Goal: Task Accomplishment & Management: Manage account settings

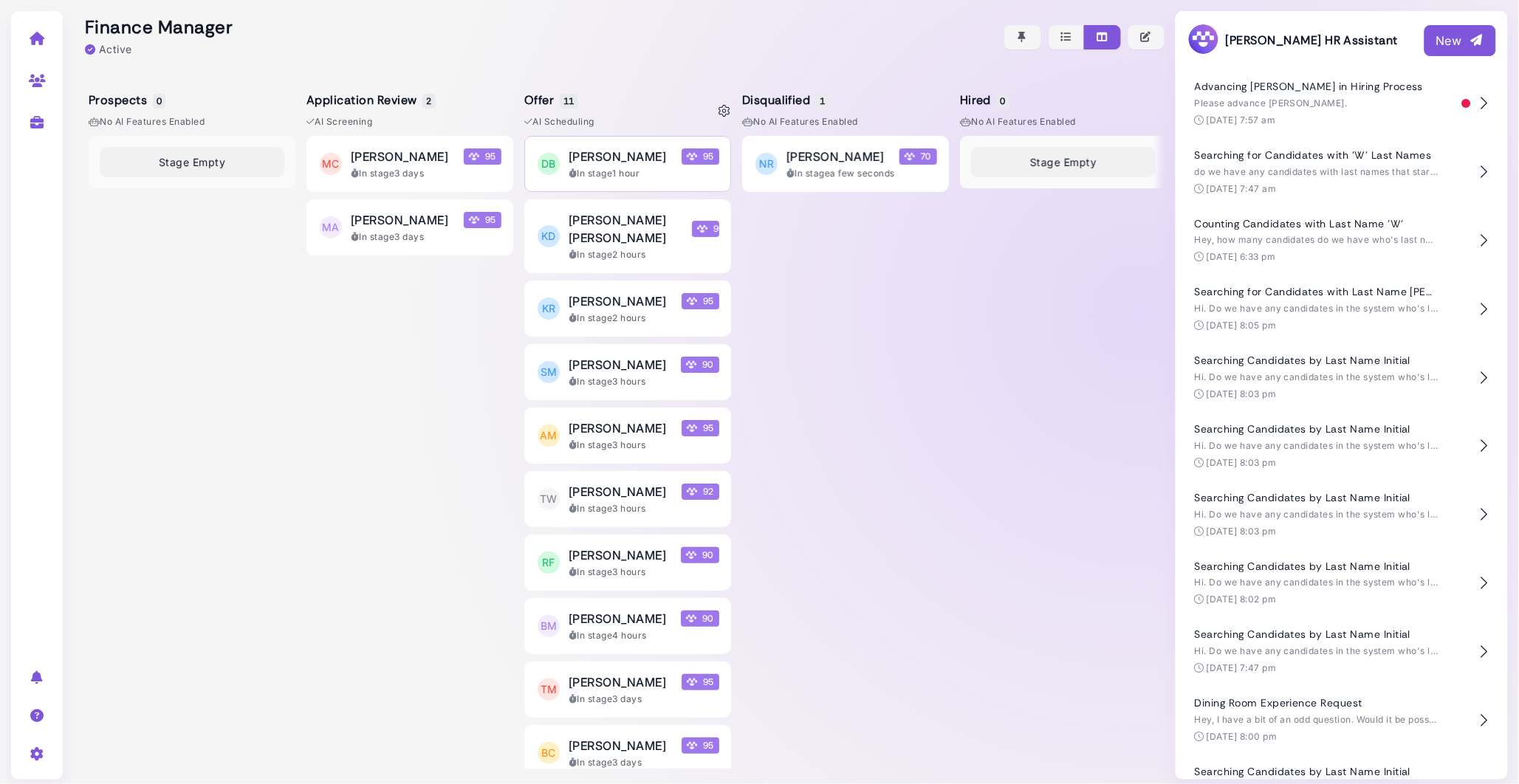
click at [647, 172] on div "In stage 1 hour" at bounding box center [644, 174] width 151 height 13
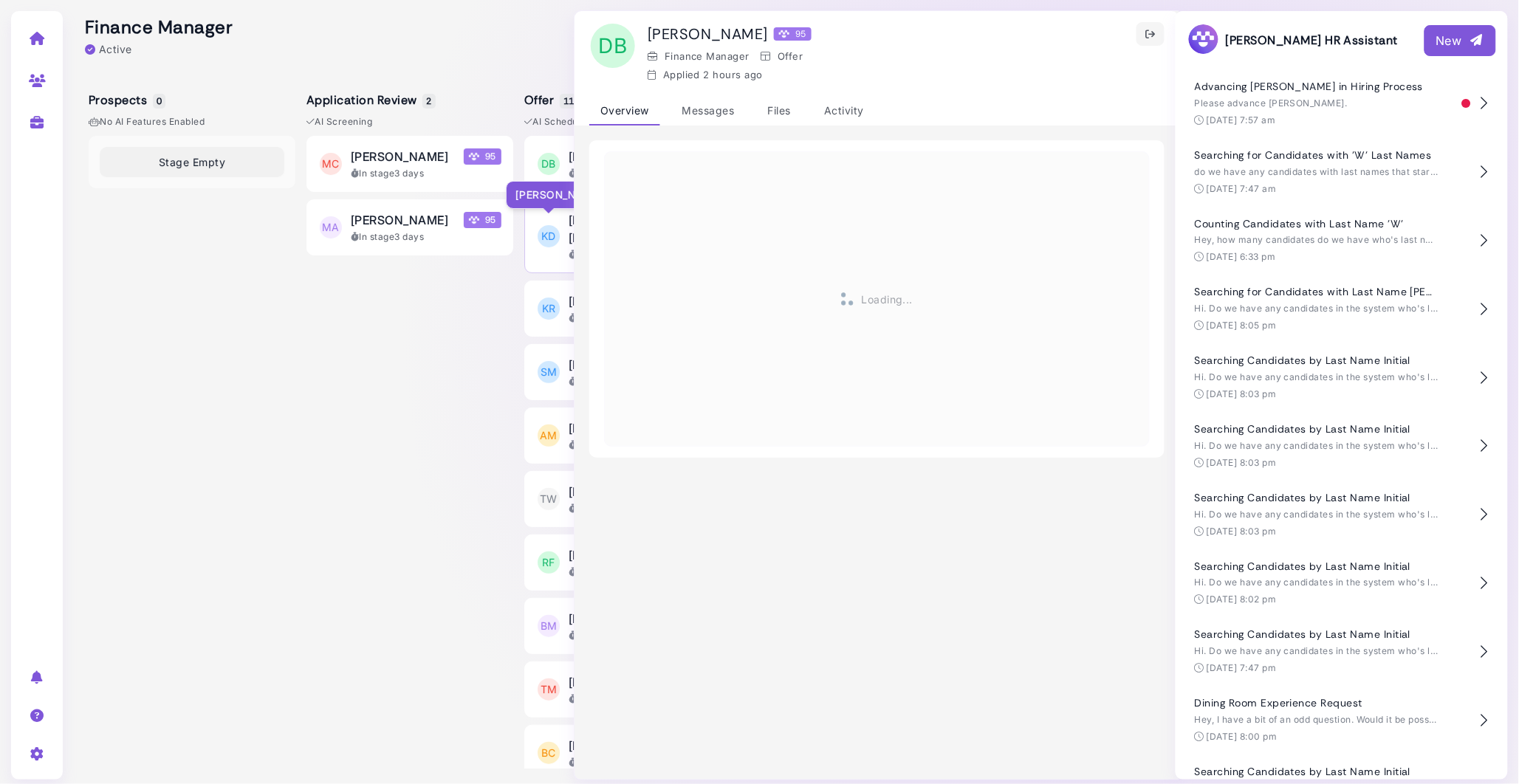
click at [558, 231] on span "KD" at bounding box center [549, 236] width 22 height 22
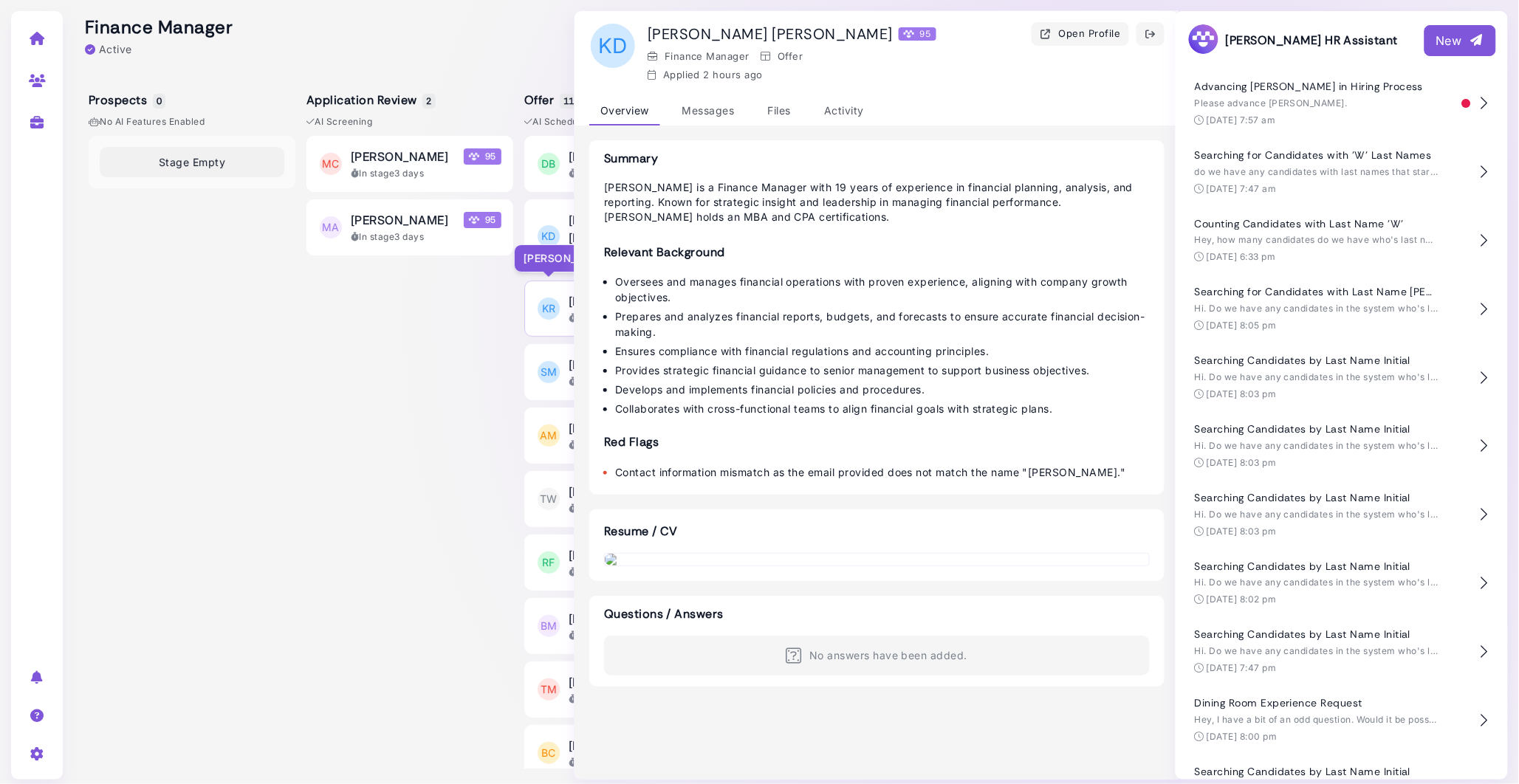
click at [560, 296] on div "KR" at bounding box center [548, 308] width 25 height 25
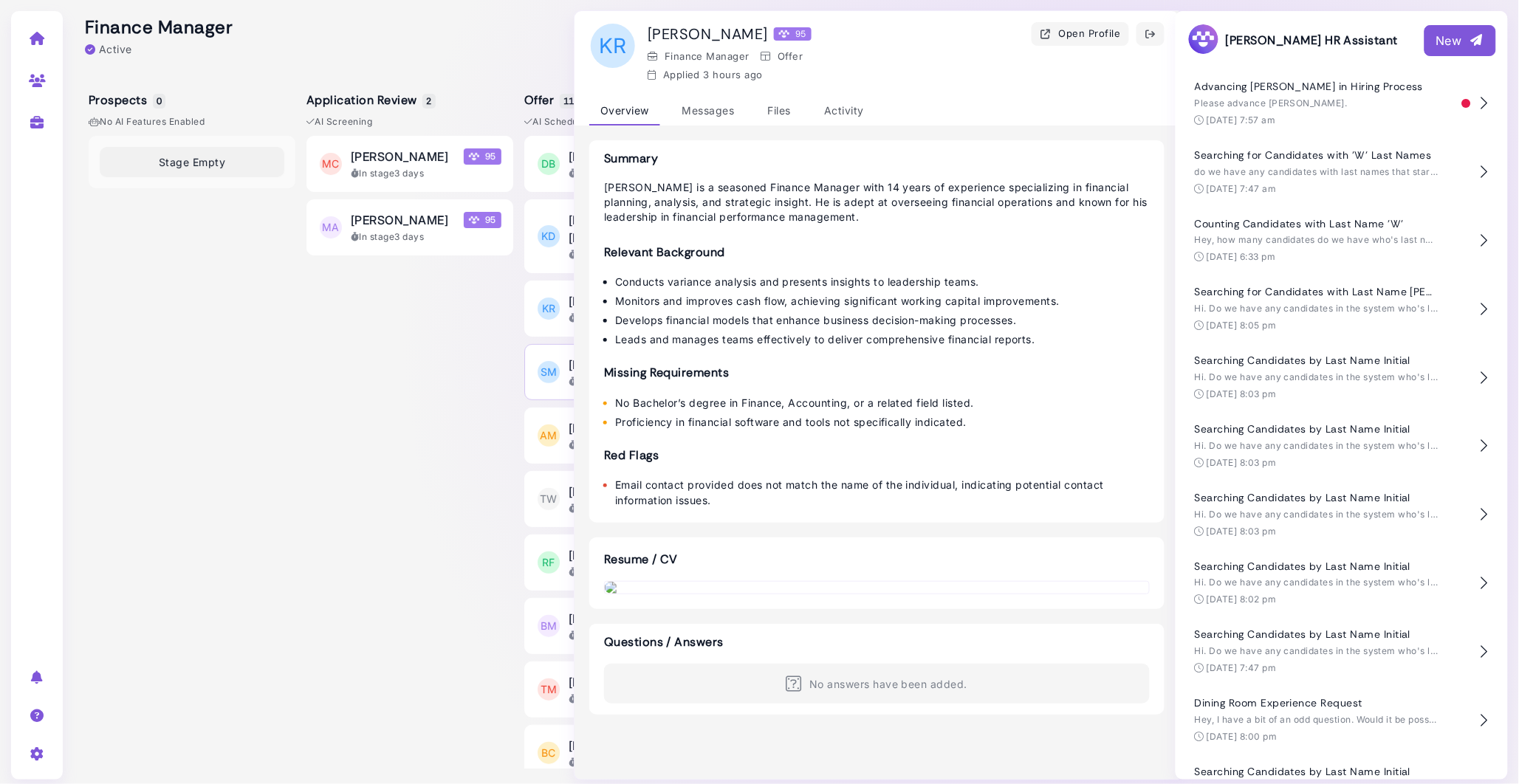
click at [551, 381] on button "SM Steph Martin 90 In stage 3 hours" at bounding box center [627, 371] width 207 height 56
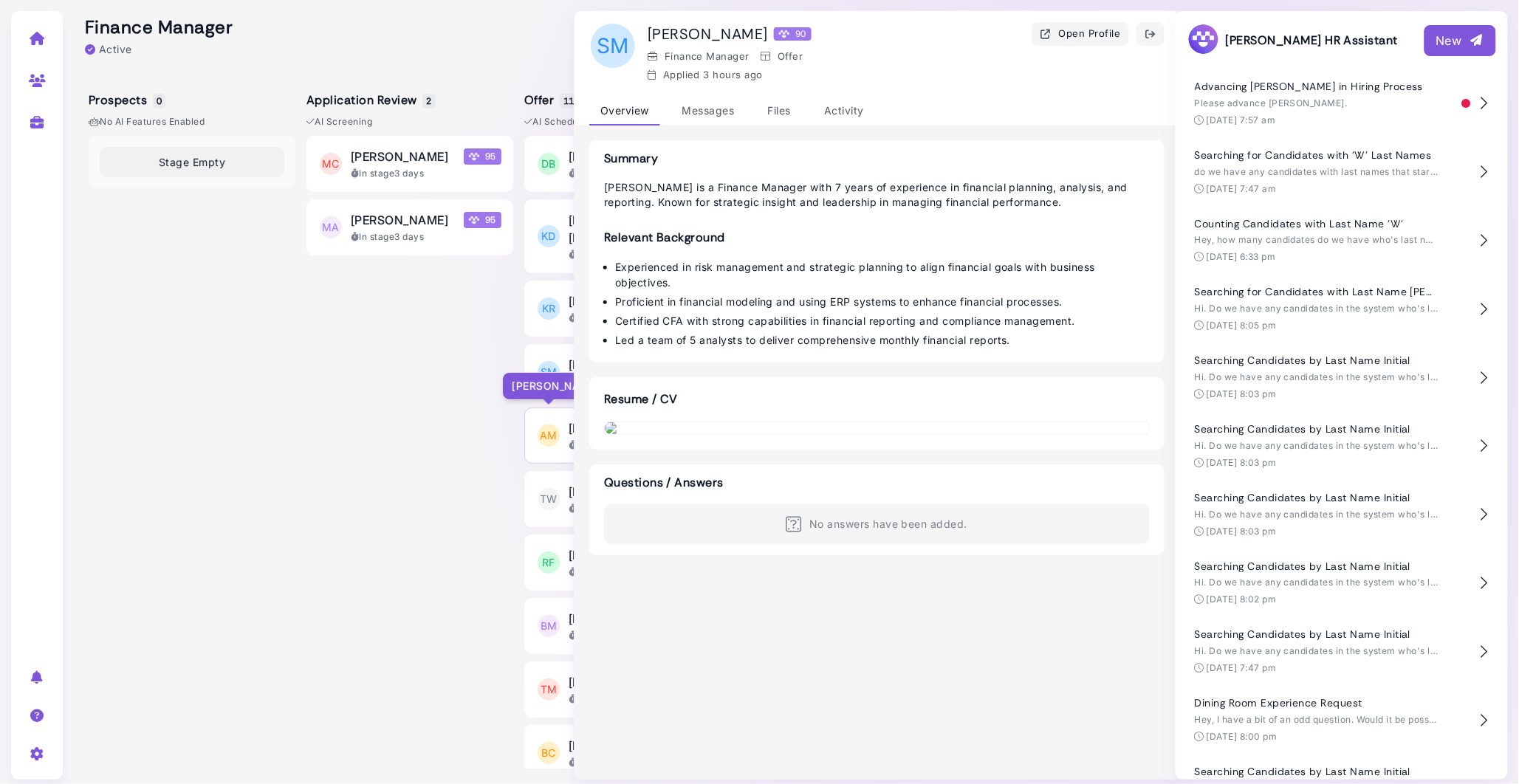
click at [557, 425] on span "AM" at bounding box center [549, 436] width 22 height 22
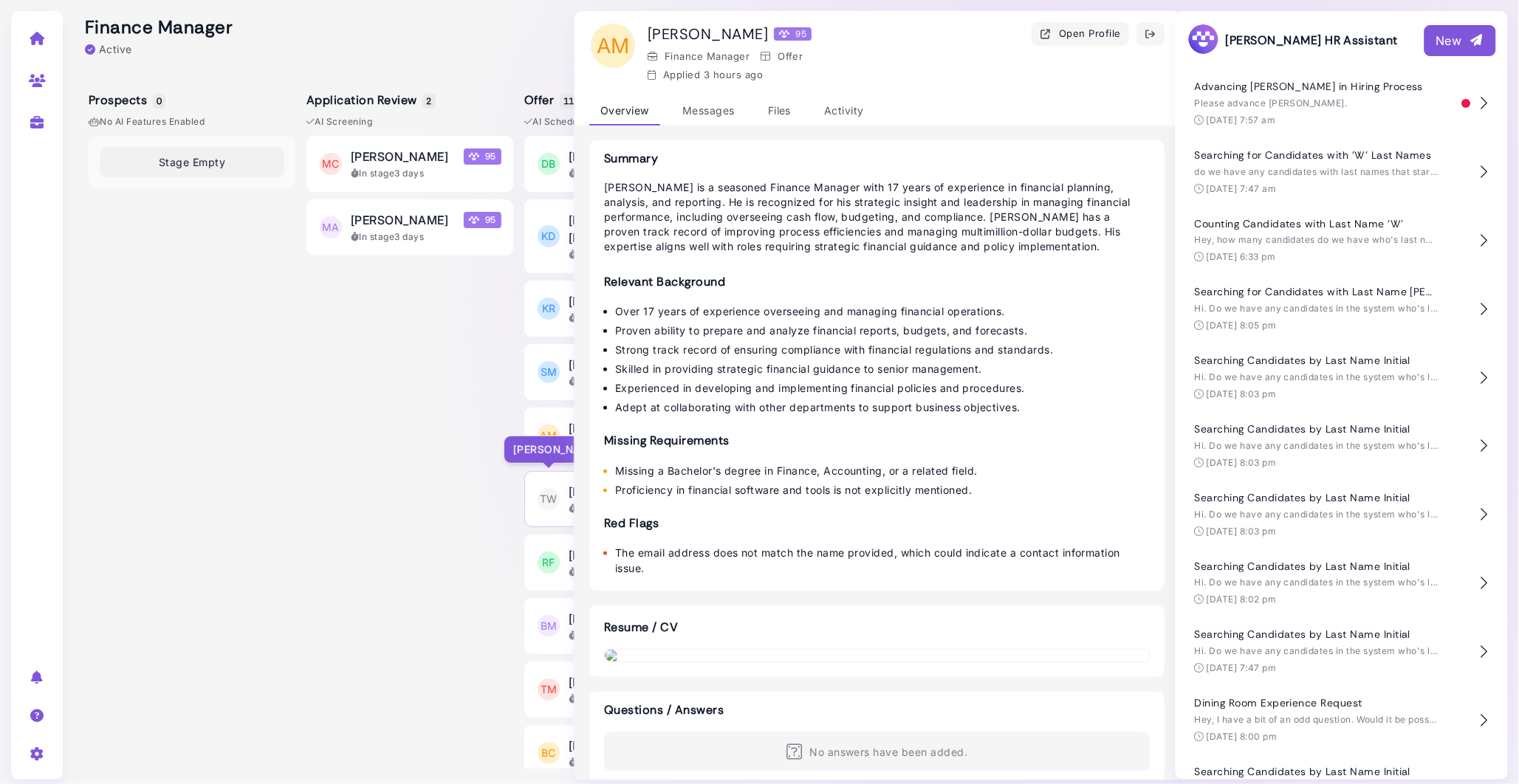
click at [557, 488] on span "TW" at bounding box center [549, 499] width 22 height 22
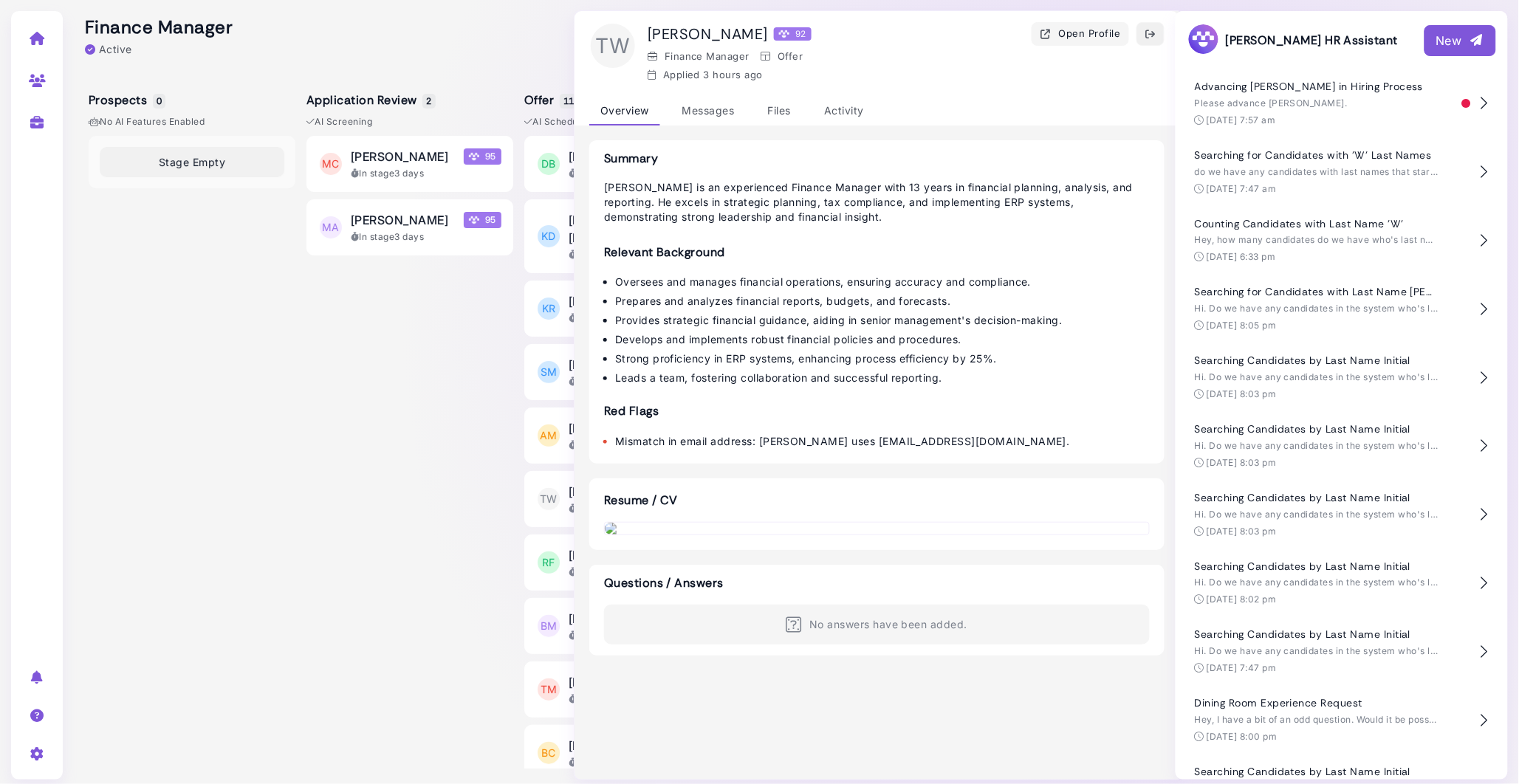
click at [1153, 28] on icon "button" at bounding box center [1150, 34] width 12 height 16
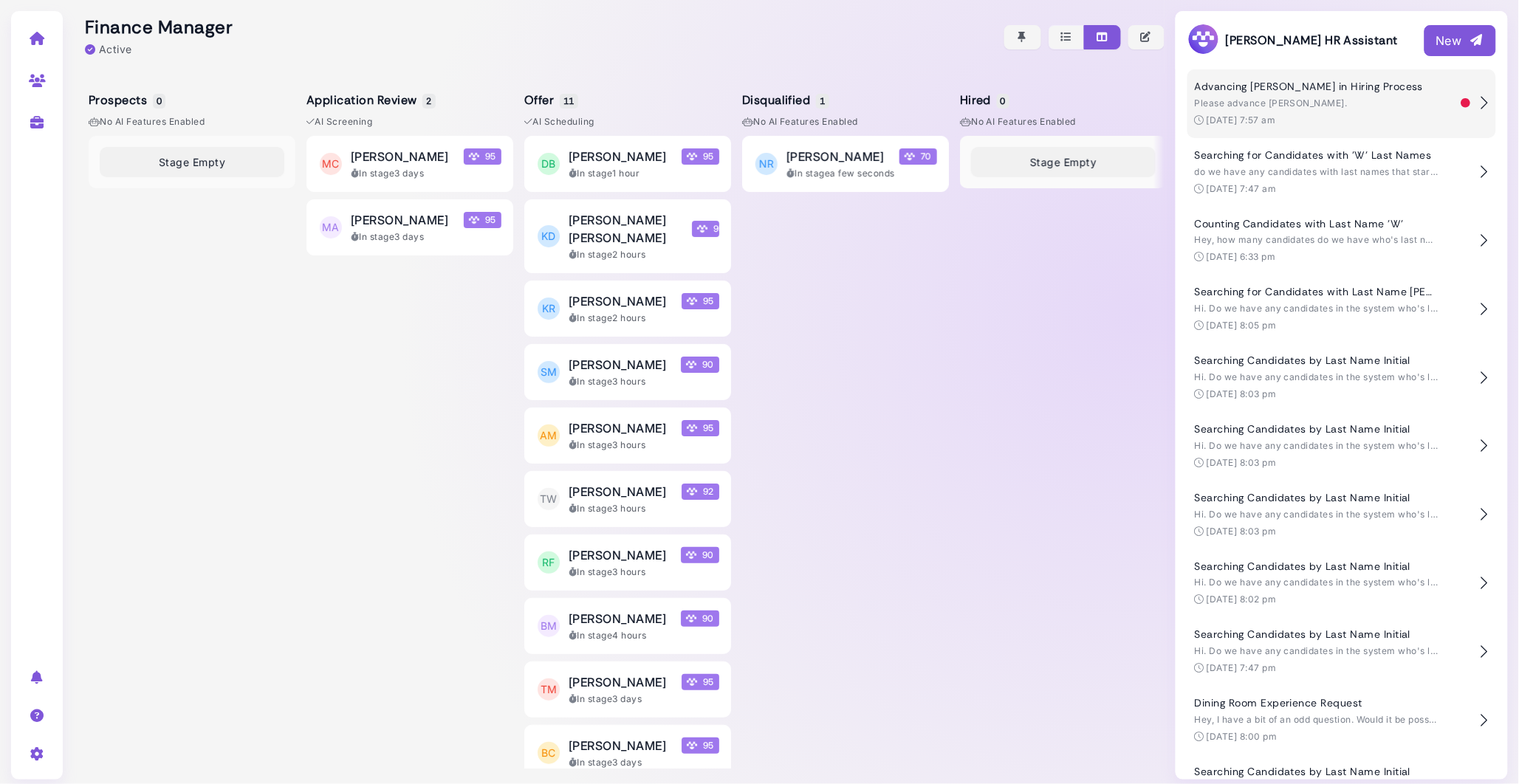
click at [1368, 99] on div "Please advance [PERSON_NAME]." at bounding box center [1317, 103] width 244 height 13
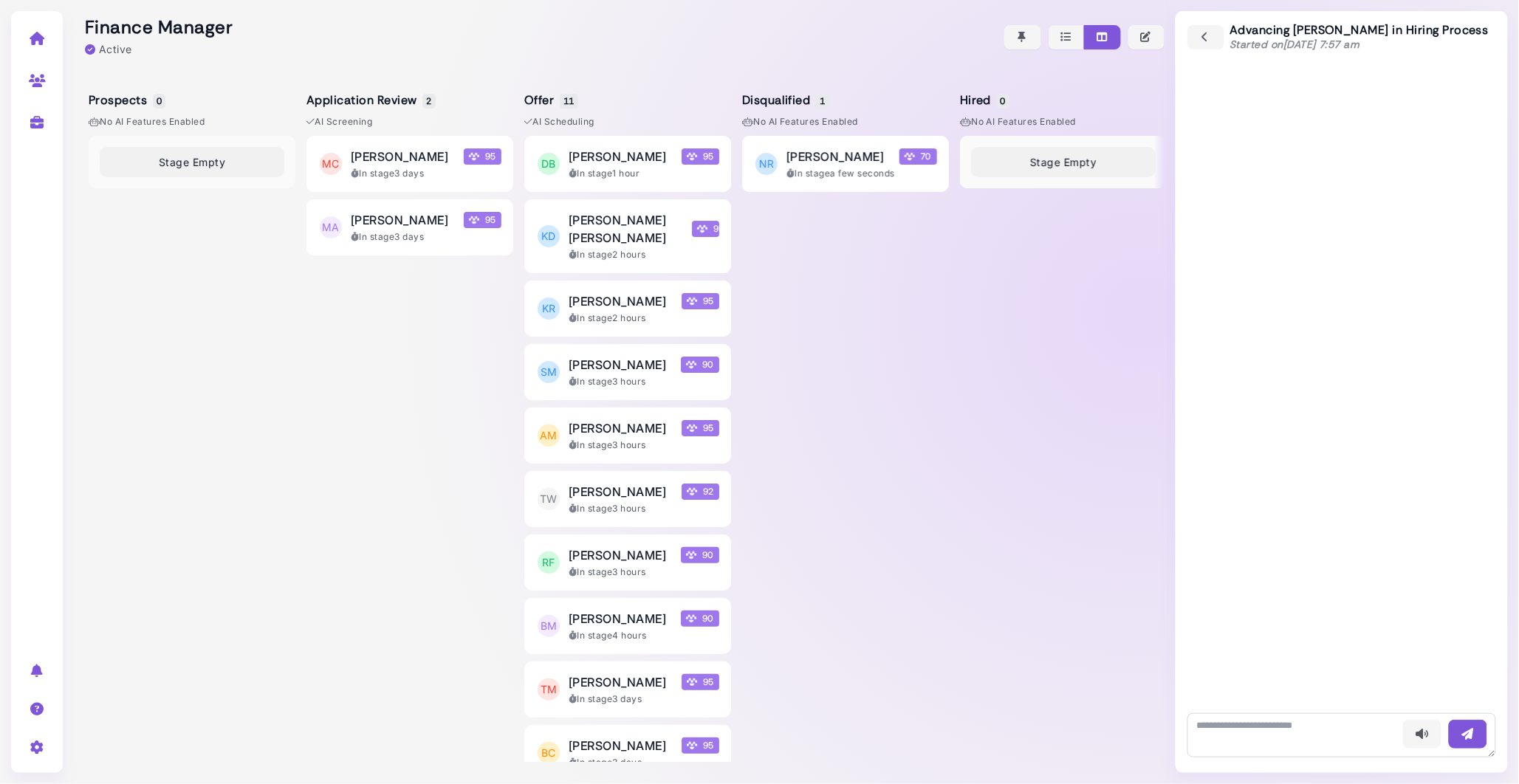
scroll to position [544, 0]
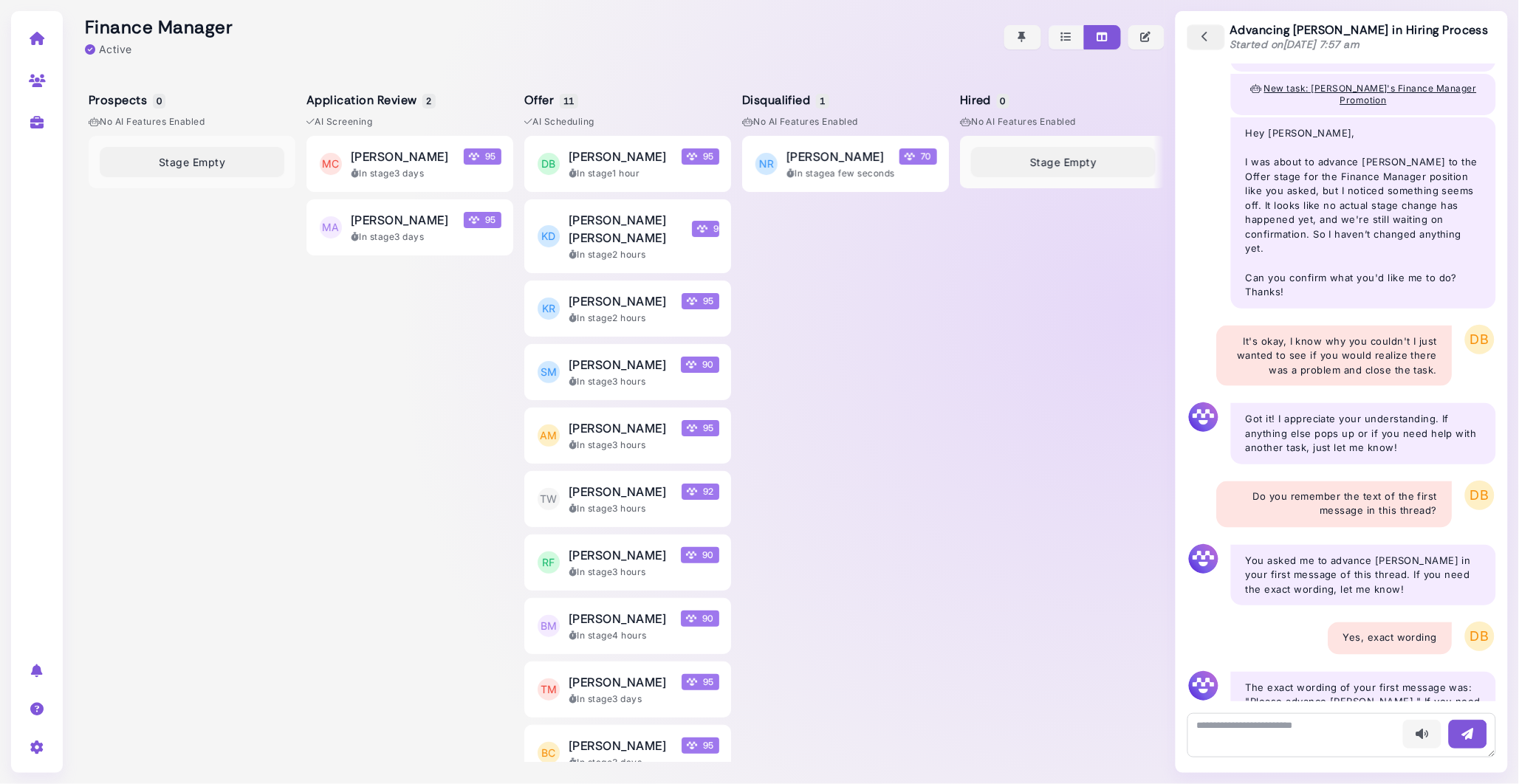
click at [1212, 39] on icon "button" at bounding box center [1205, 38] width 13 height 17
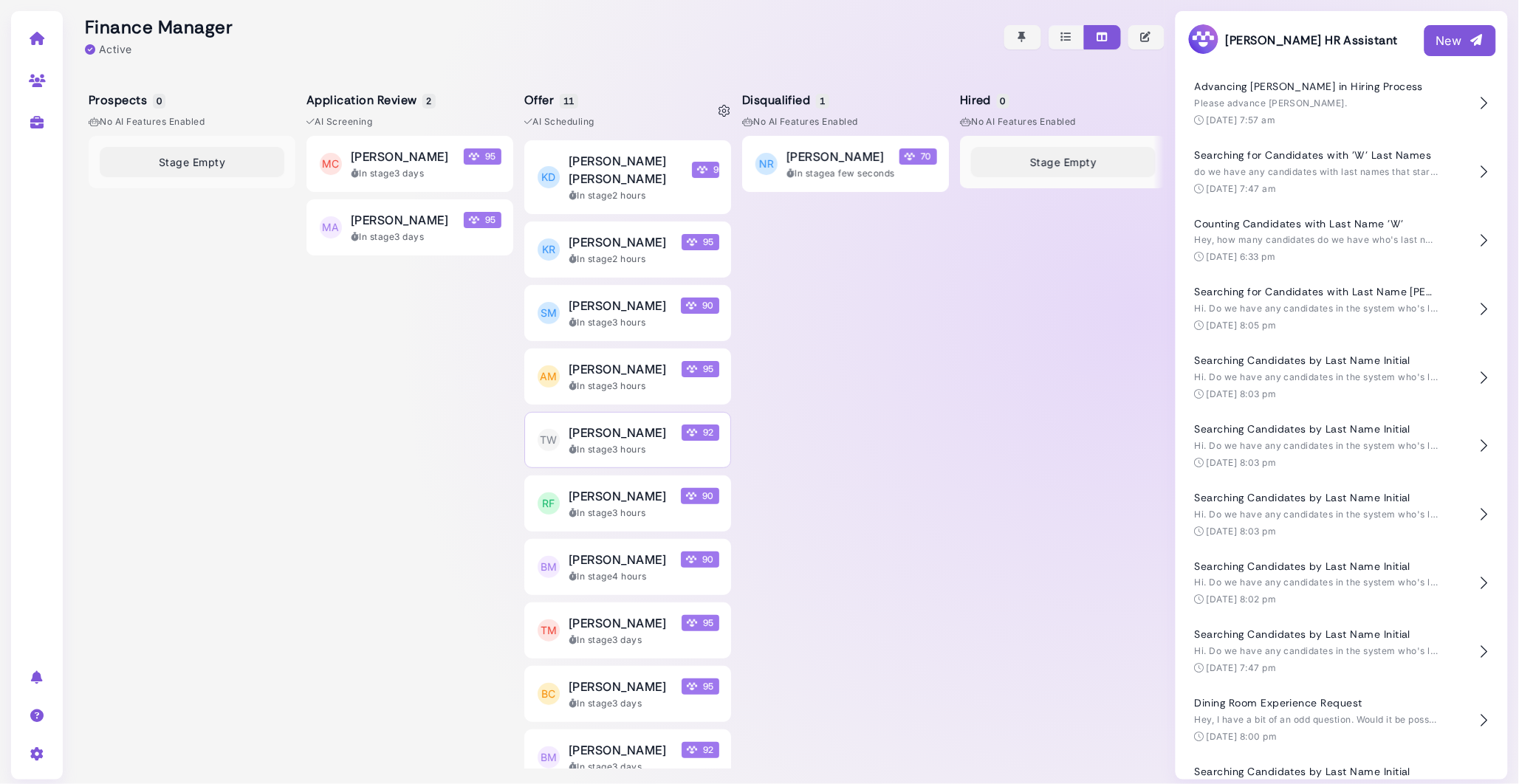
scroll to position [0, 0]
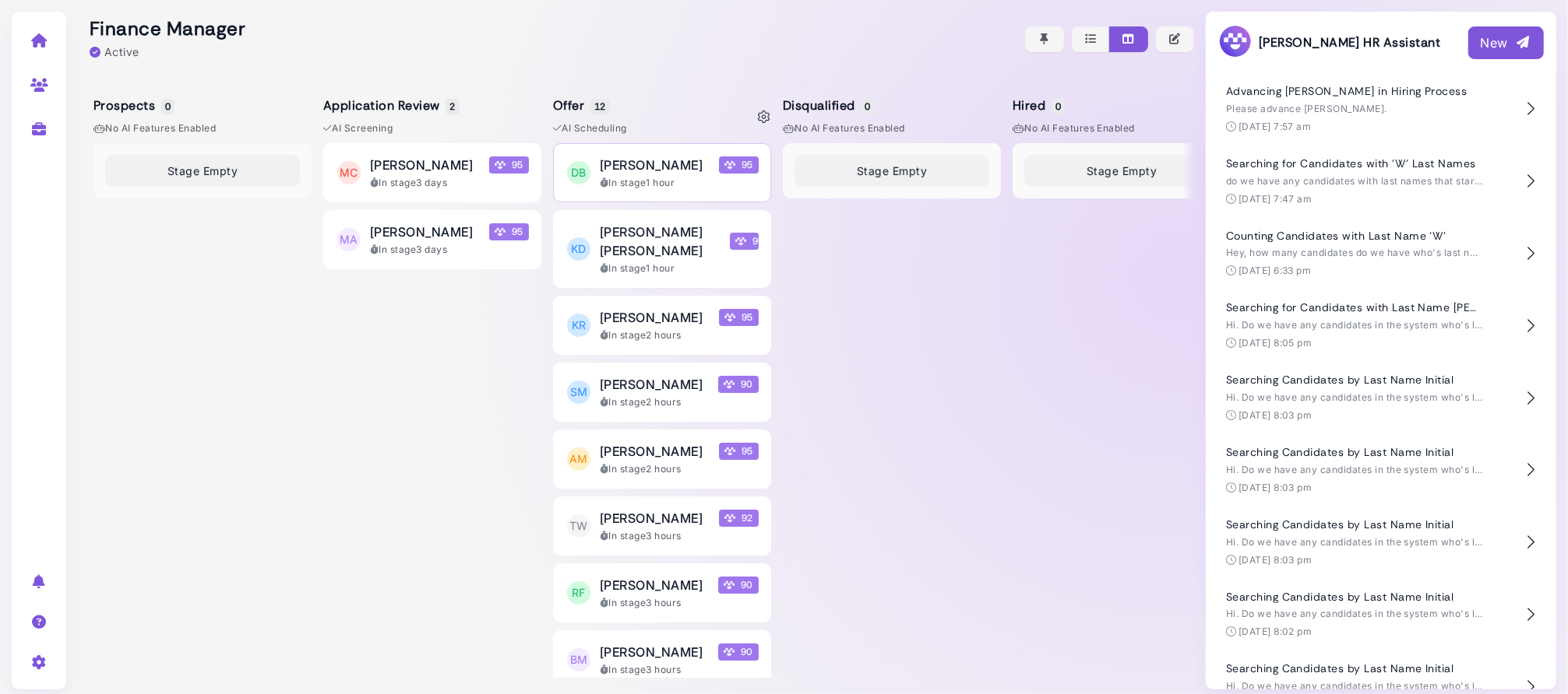
click at [635, 160] on span "Darren Bounds" at bounding box center [651, 165] width 103 height 18
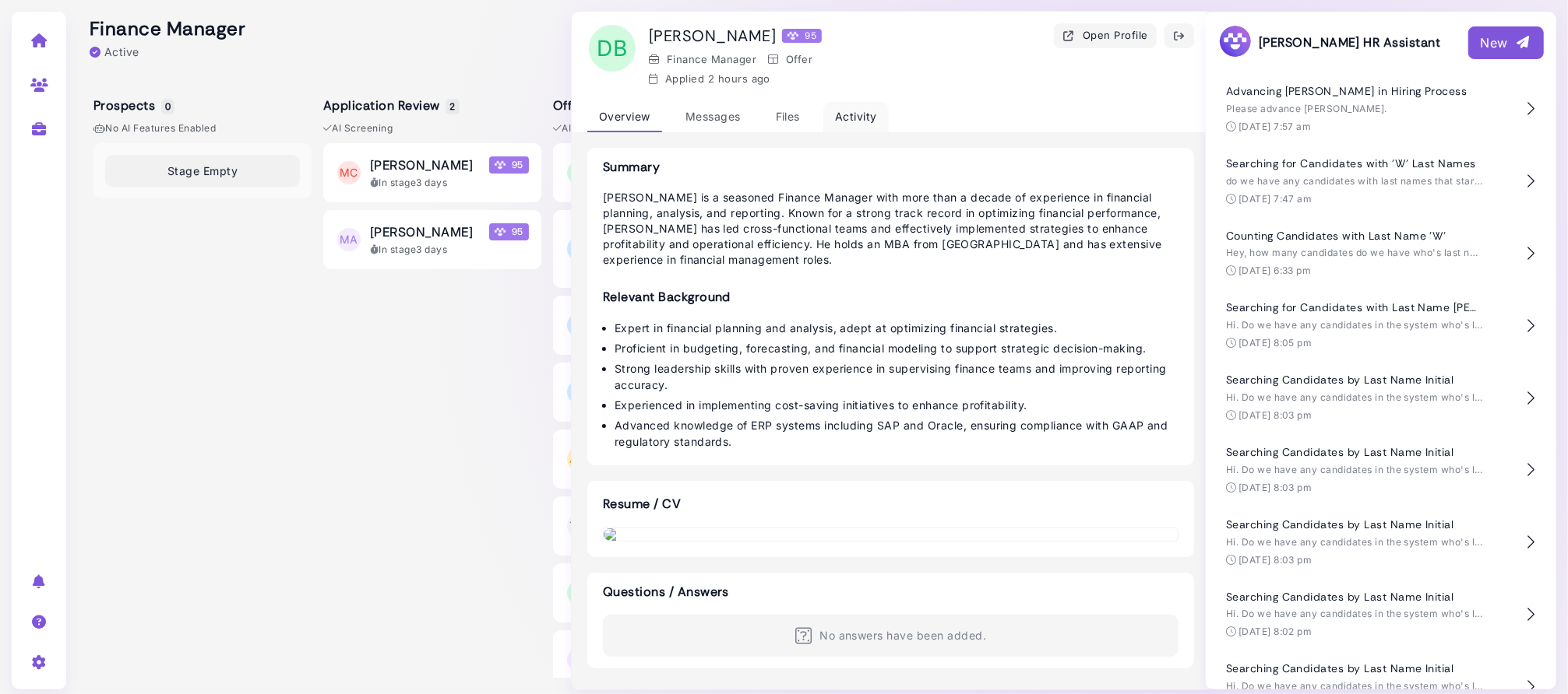
click at [846, 112] on div "Activity" at bounding box center [855, 116] width 65 height 30
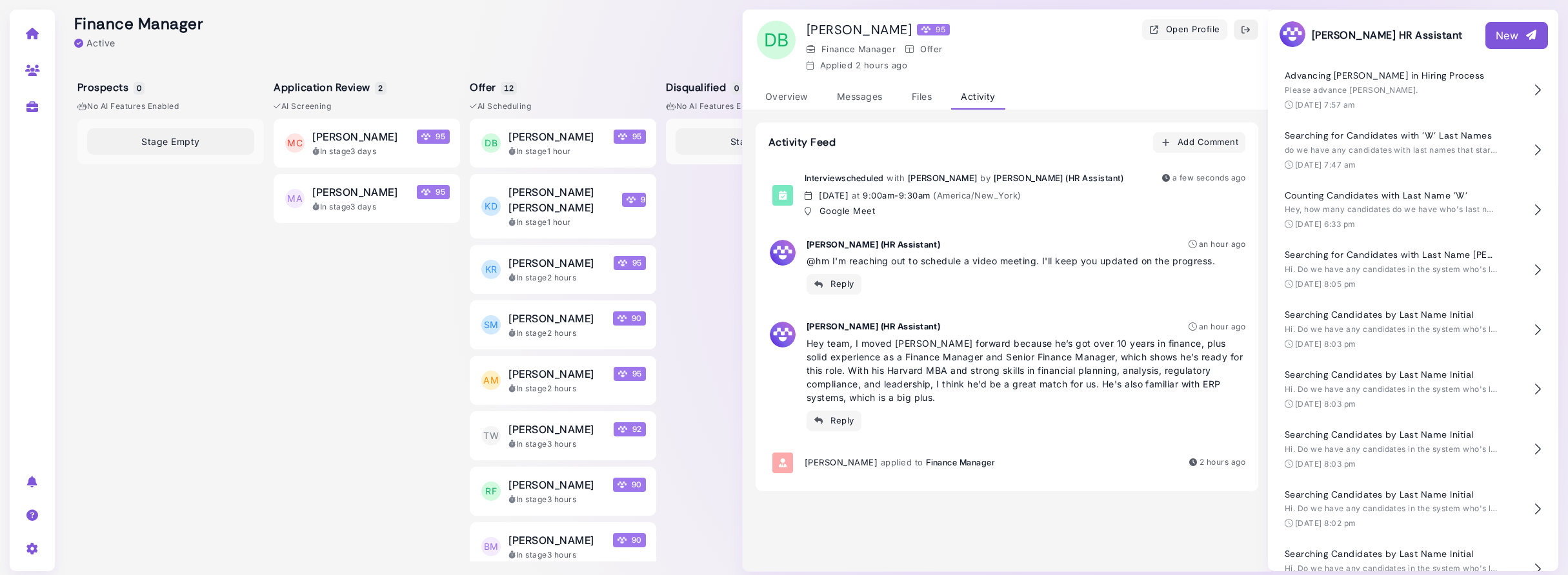
click at [1244, 32] on icon "button" at bounding box center [1246, 30] width 10 height 14
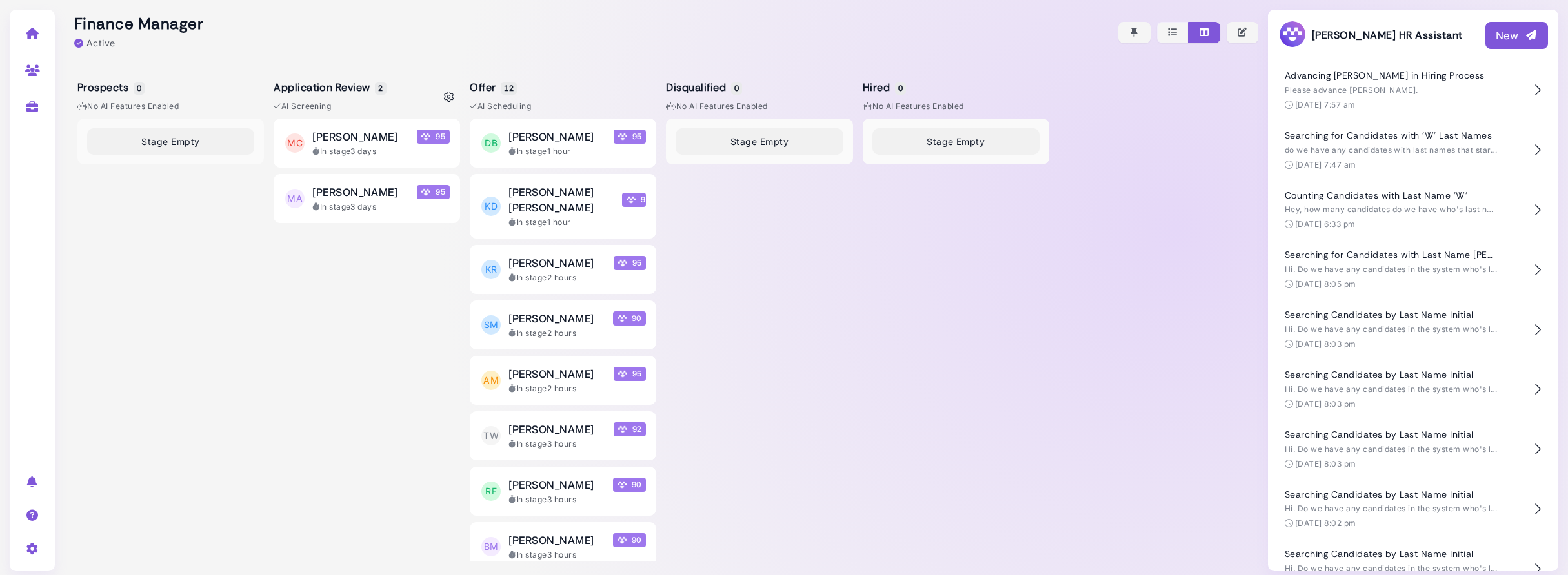
click at [375, 358] on div "MC Michael Carter 95 In stage 3 days MA Maria Andrade 95 In stage 3 days" at bounding box center [367, 341] width 186 height 443
click at [214, 341] on div "Stage Empty" at bounding box center [170, 341] width 186 height 443
click at [259, 317] on div "Stage Empty" at bounding box center [170, 341] width 186 height 443
click at [528, 153] on div "In stage 1 hour" at bounding box center [577, 152] width 137 height 11
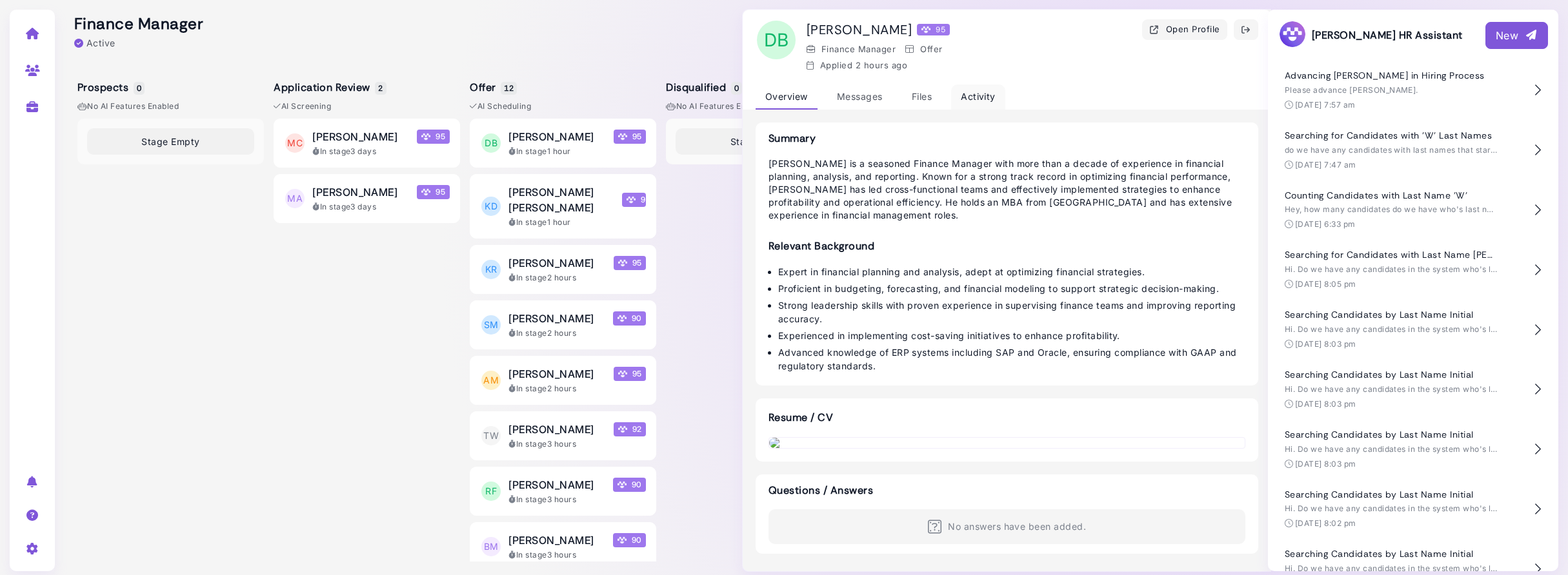
click at [978, 96] on div "Activity" at bounding box center [978, 96] width 54 height 25
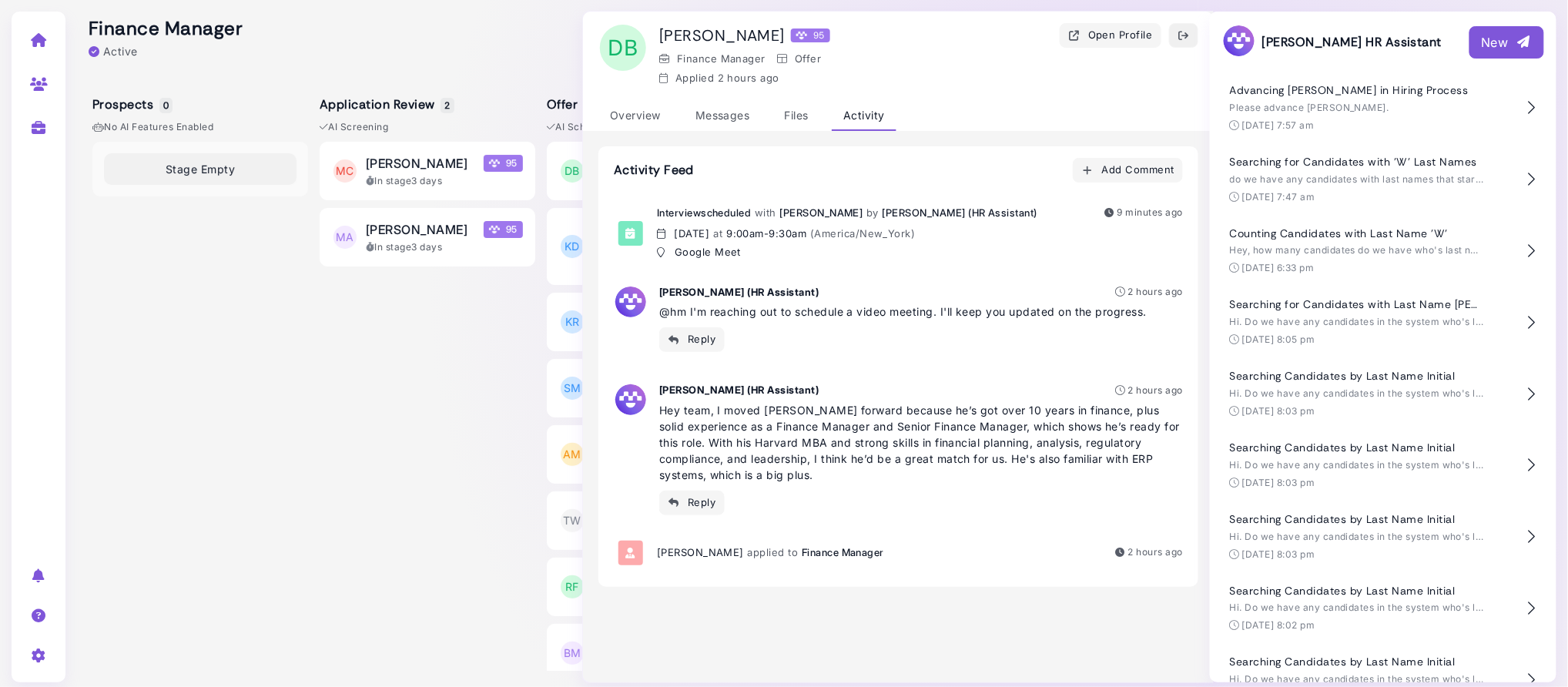
click at [1184, 35] on icon "button" at bounding box center [1183, 36] width 12 height 16
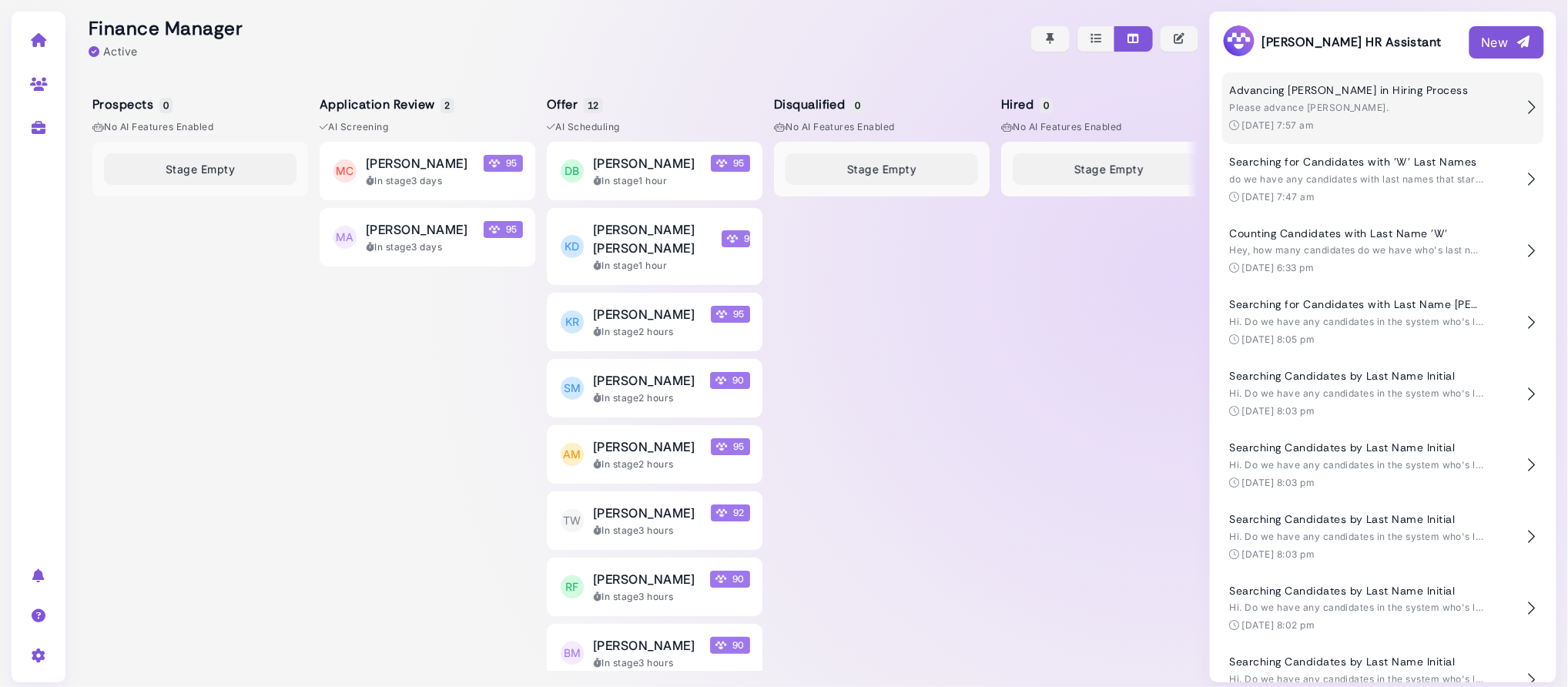
click at [1388, 97] on h4 "Advancing [PERSON_NAME] in Hiring Process" at bounding box center [1357, 91] width 254 height 13
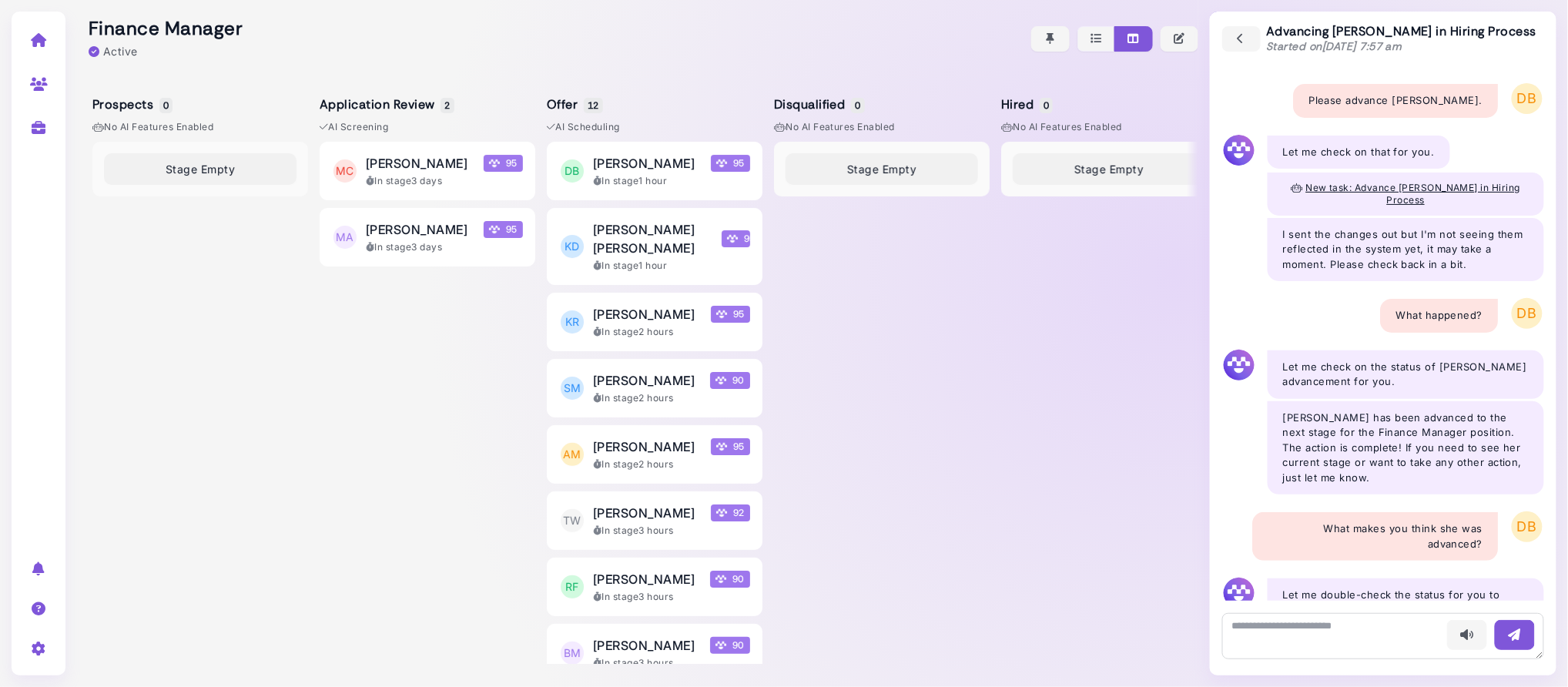
scroll to position [404, 0]
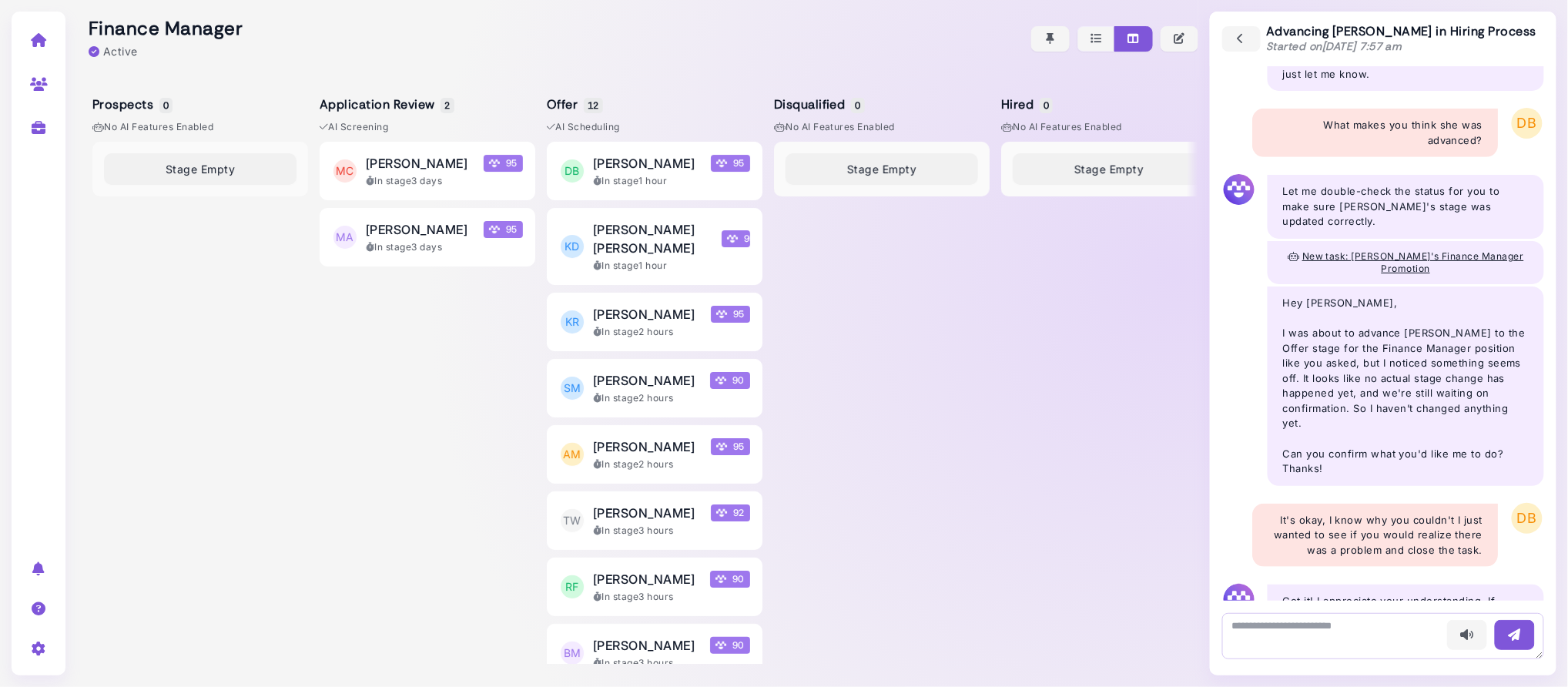
click at [1277, 625] on textarea at bounding box center [1384, 636] width 322 height 46
type textarea "**********"
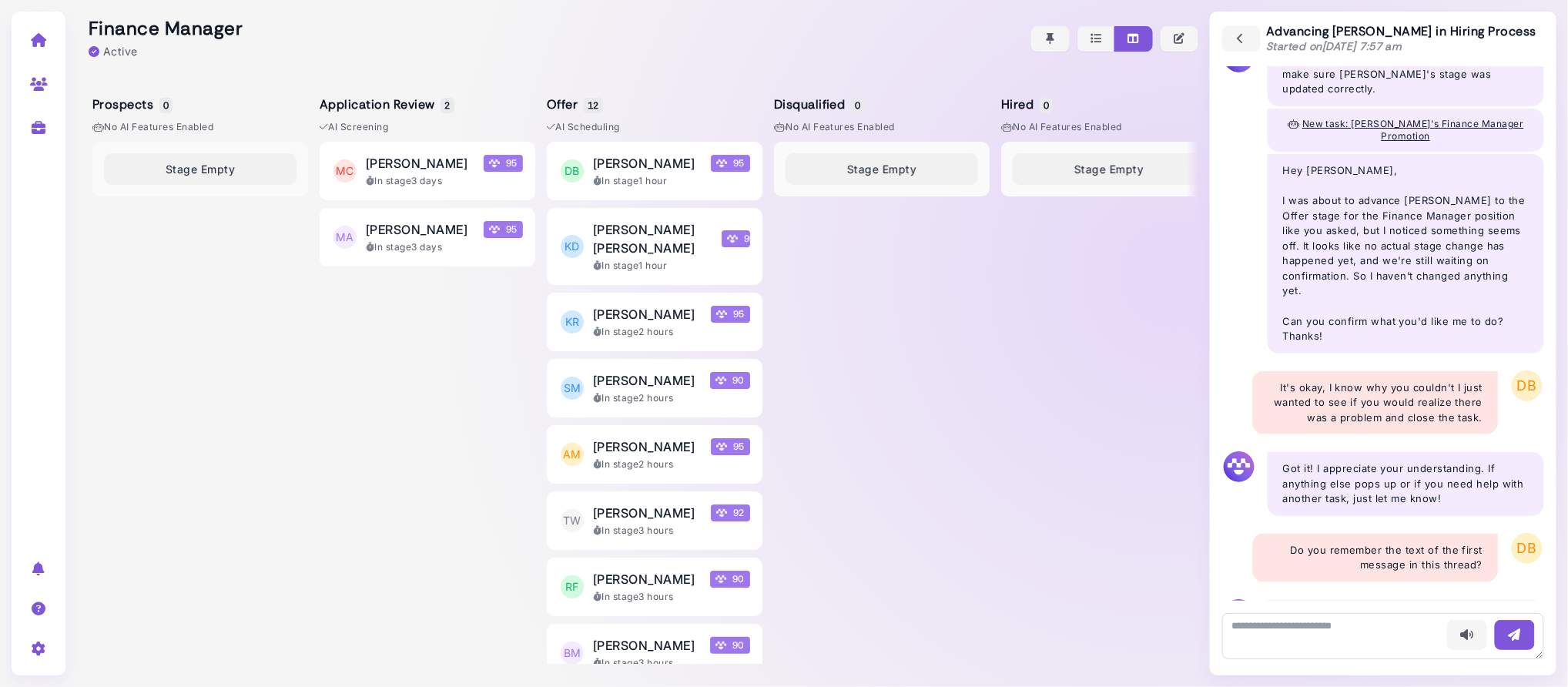
scroll to position [551, 0]
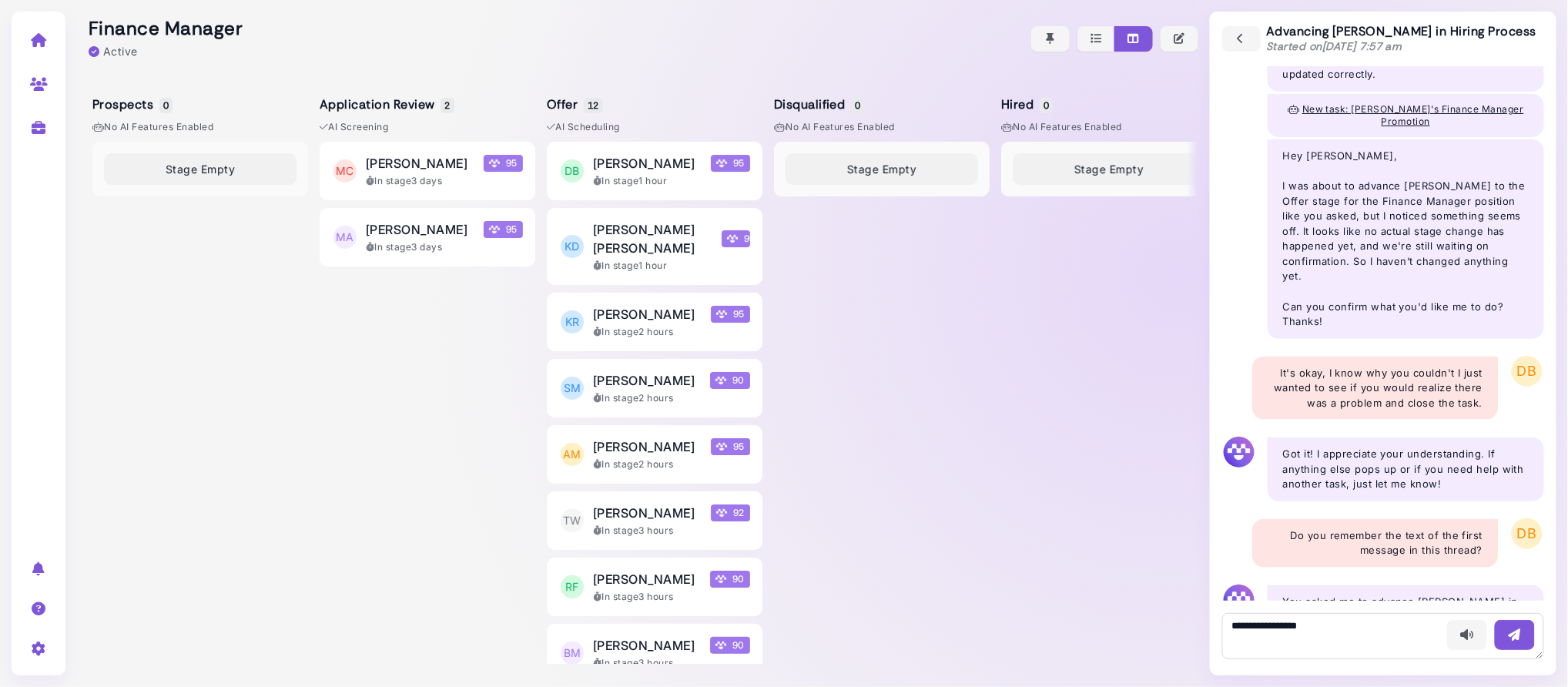
type textarea "**********"
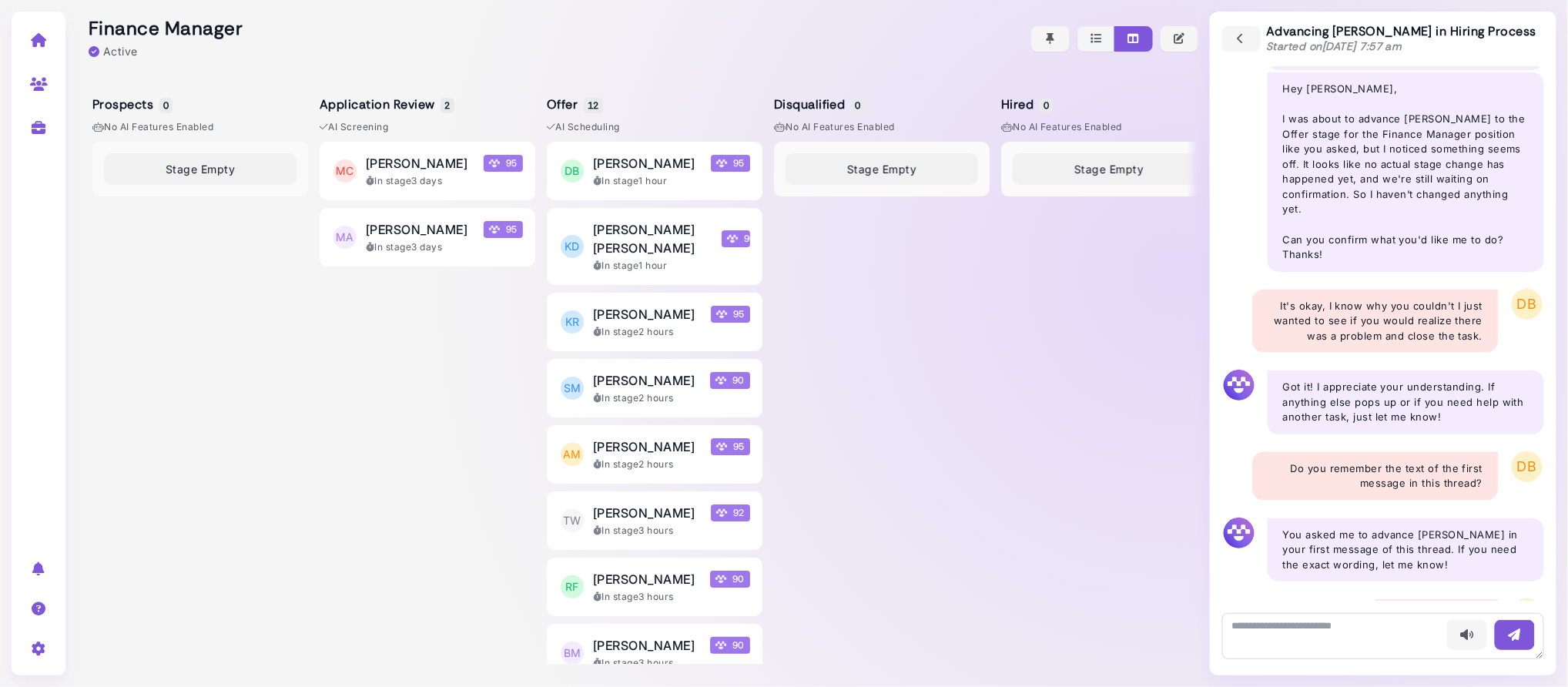
scroll to position [699, 0]
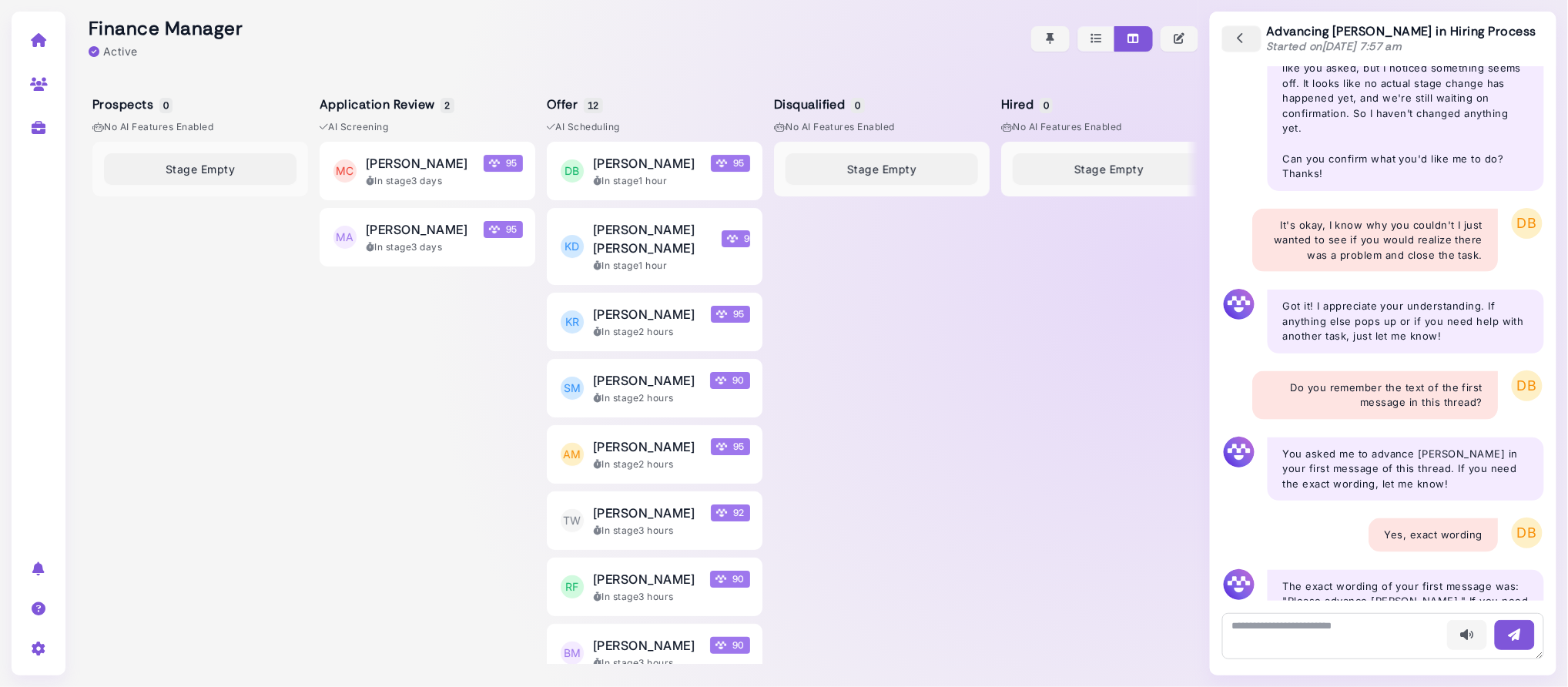
click at [1237, 37] on icon "button" at bounding box center [1242, 39] width 13 height 17
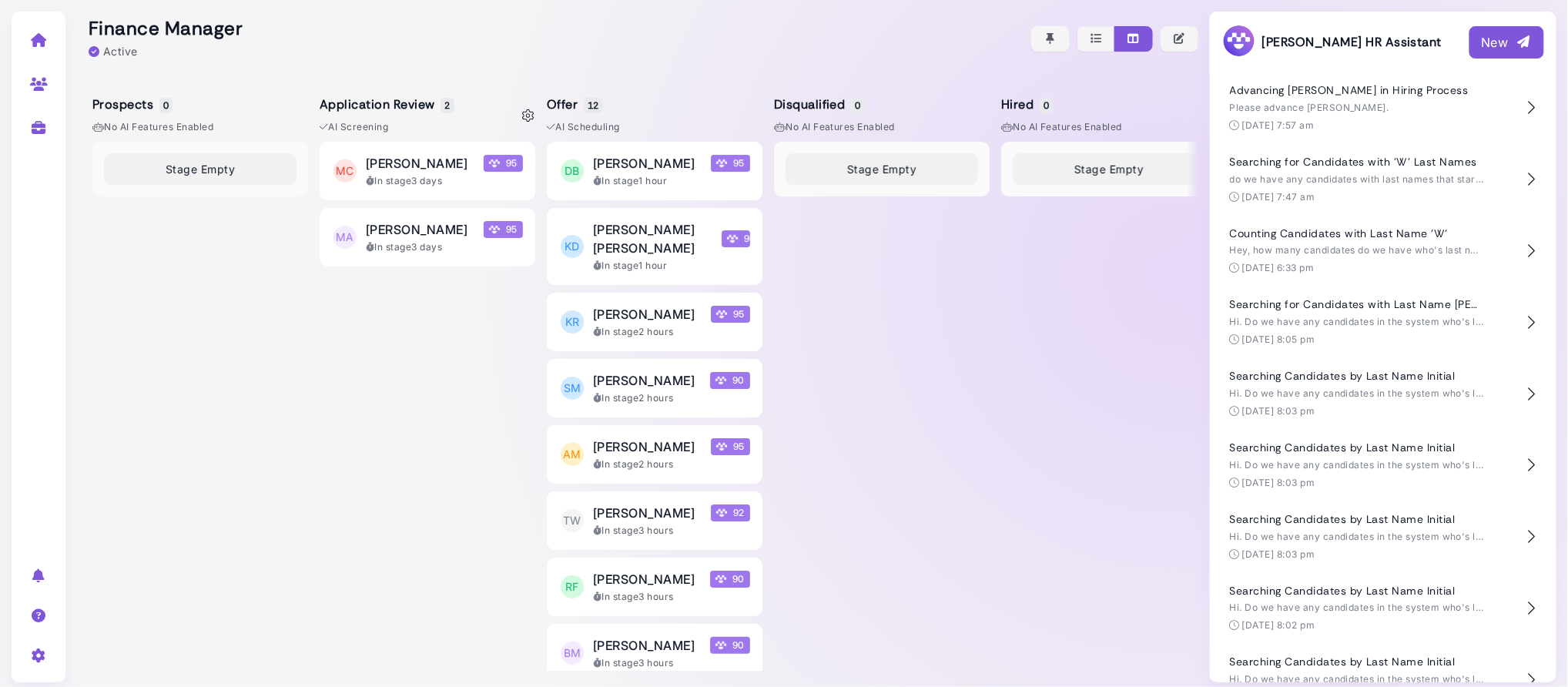
click at [392, 361] on div "MC Michael Carter 95 In stage 3 days MA Maria Andrade 95 In stage 3 days" at bounding box center [427, 407] width 216 height 530
click at [146, 332] on div "Stage Empty" at bounding box center [199, 407] width 216 height 530
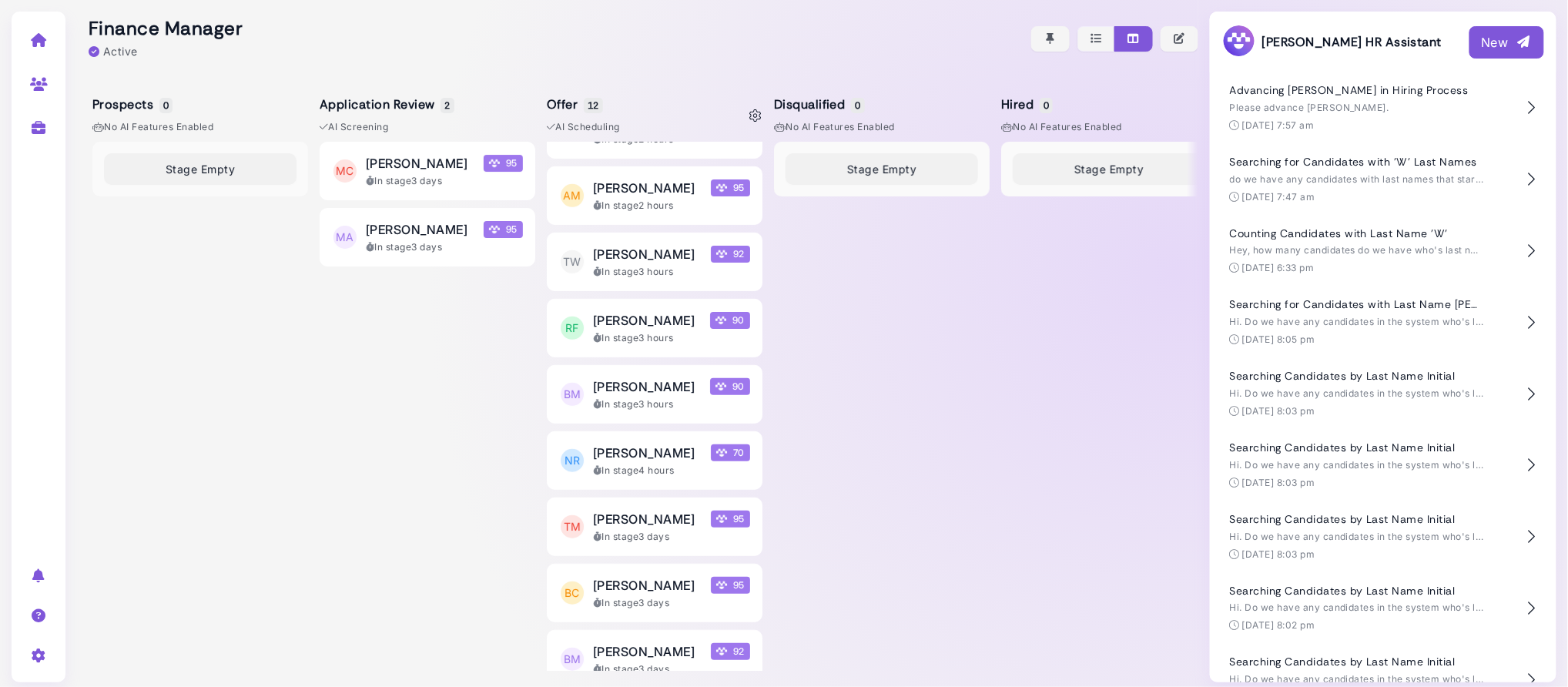
scroll to position [0, 0]
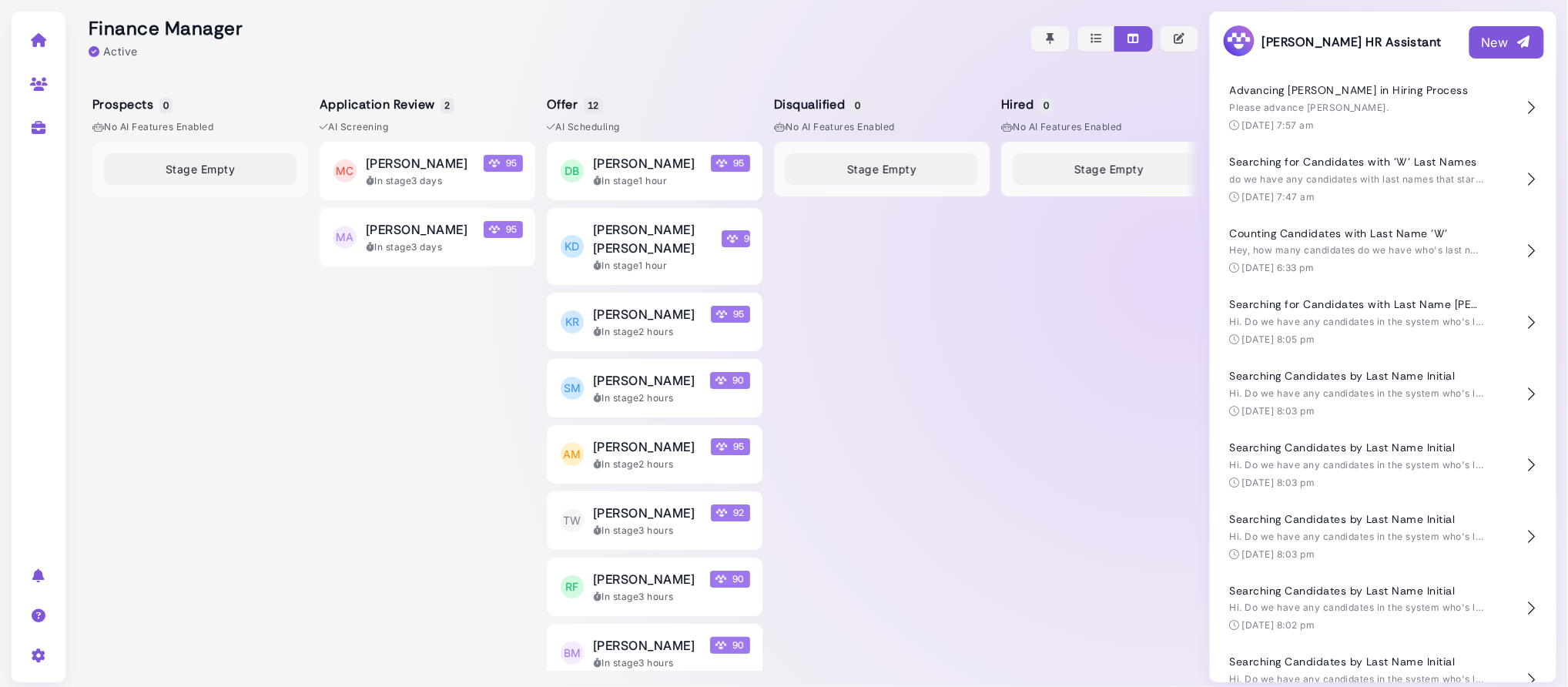
click at [1481, 39] on button "New" at bounding box center [1508, 42] width 75 height 33
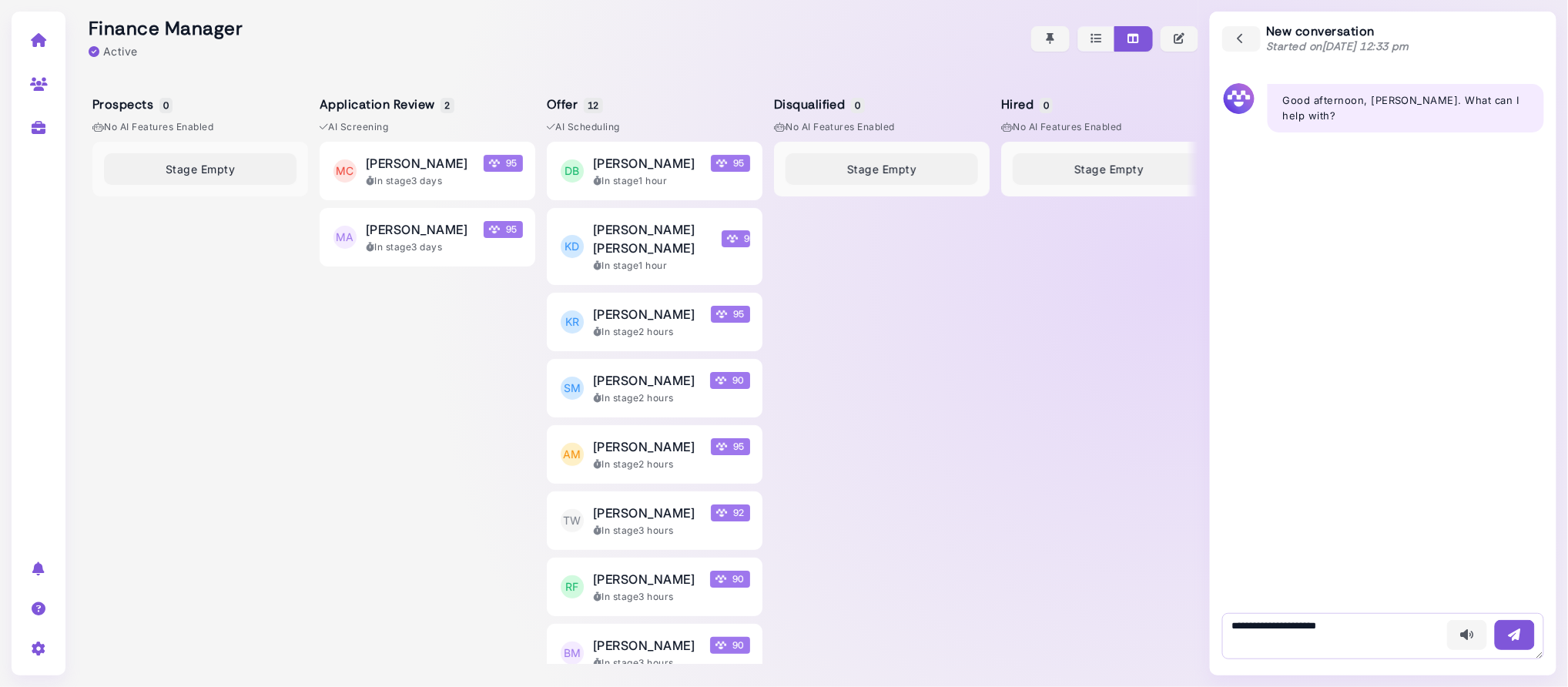
type textarea "**********"
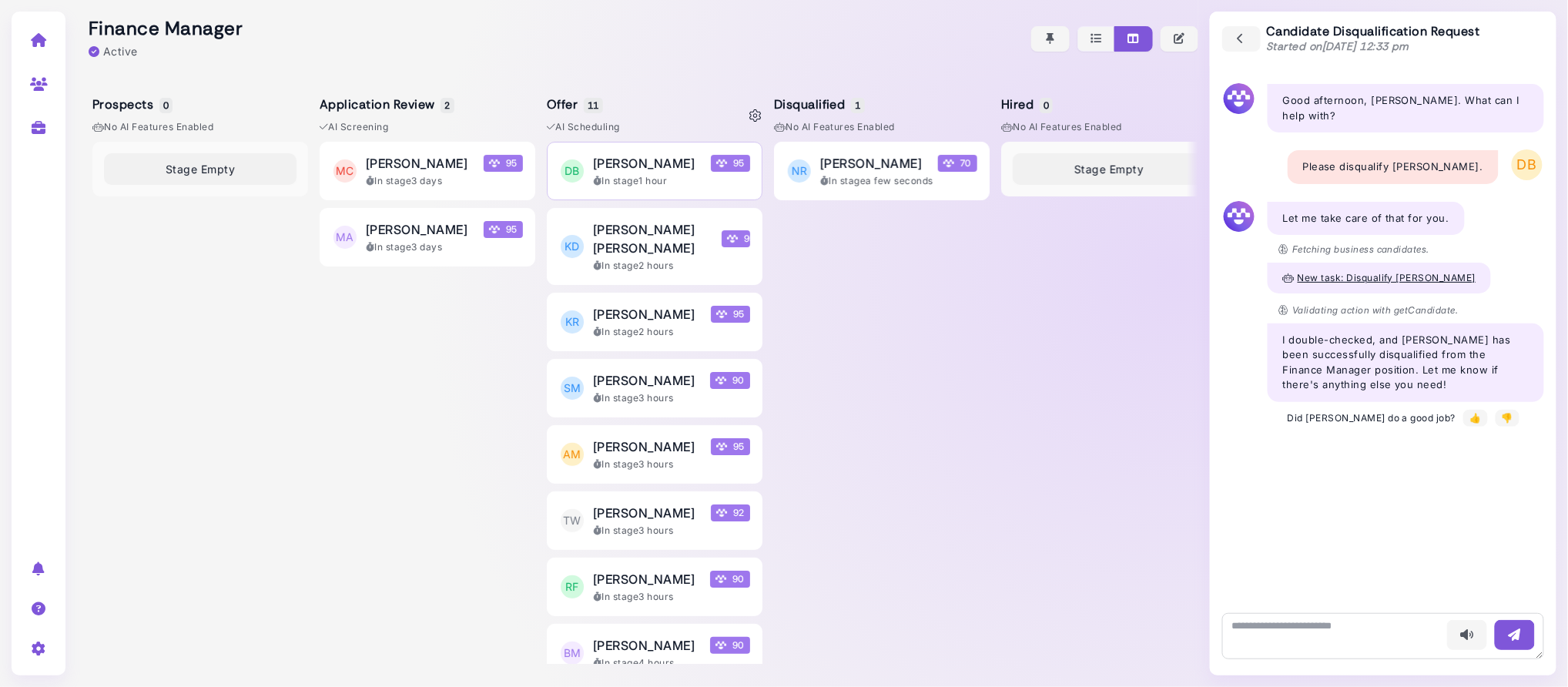
click at [696, 175] on div "In stage 1 hour" at bounding box center [671, 181] width 157 height 13
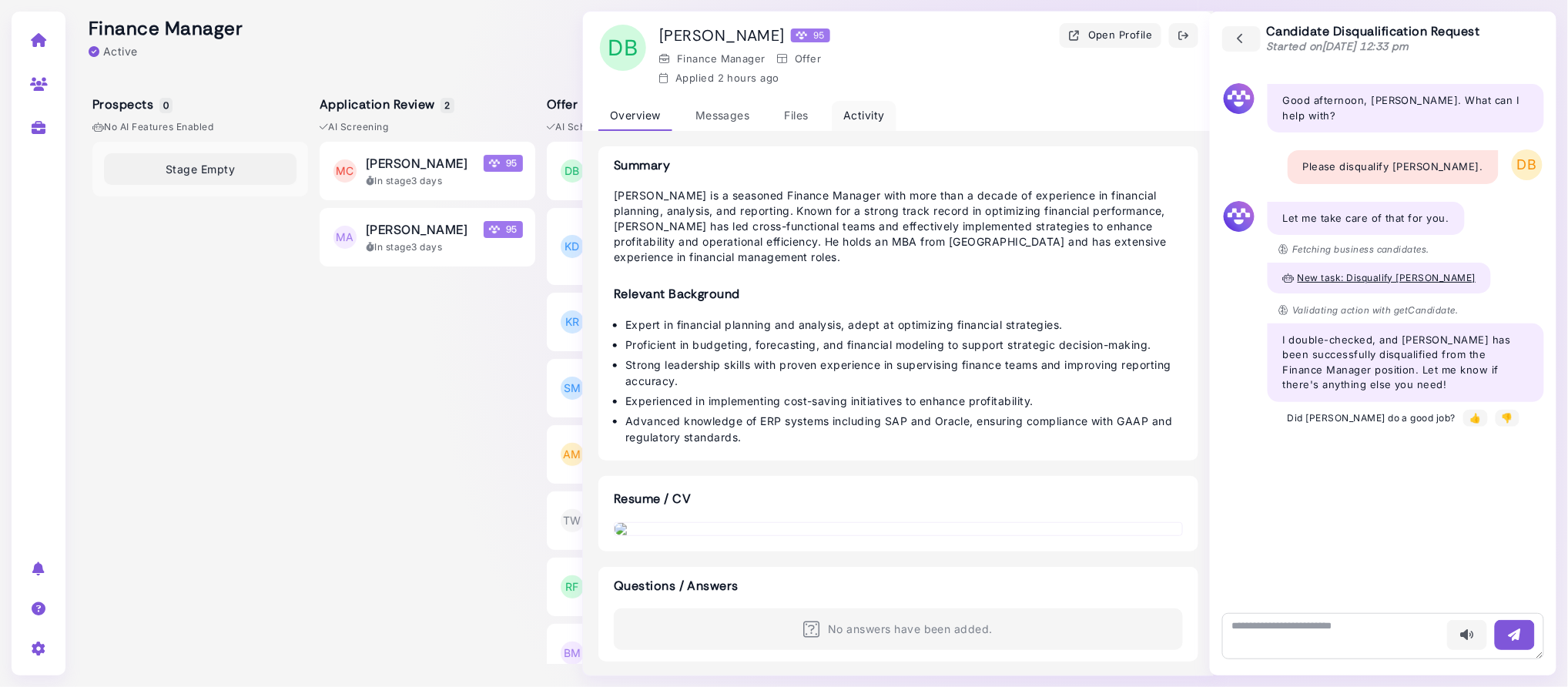
click at [863, 117] on div "Activity" at bounding box center [864, 115] width 64 height 30
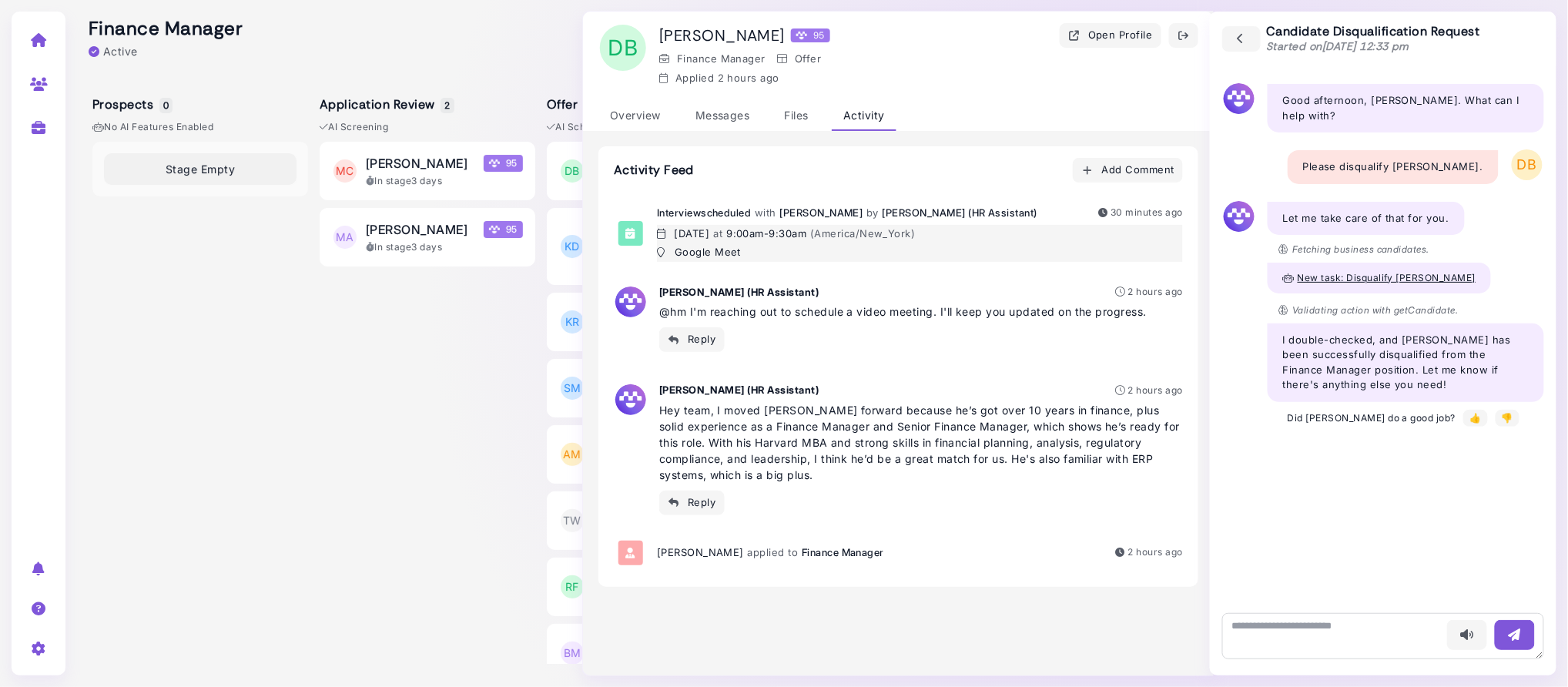
click at [834, 244] on div "Google Meet" at bounding box center [786, 252] width 259 height 18
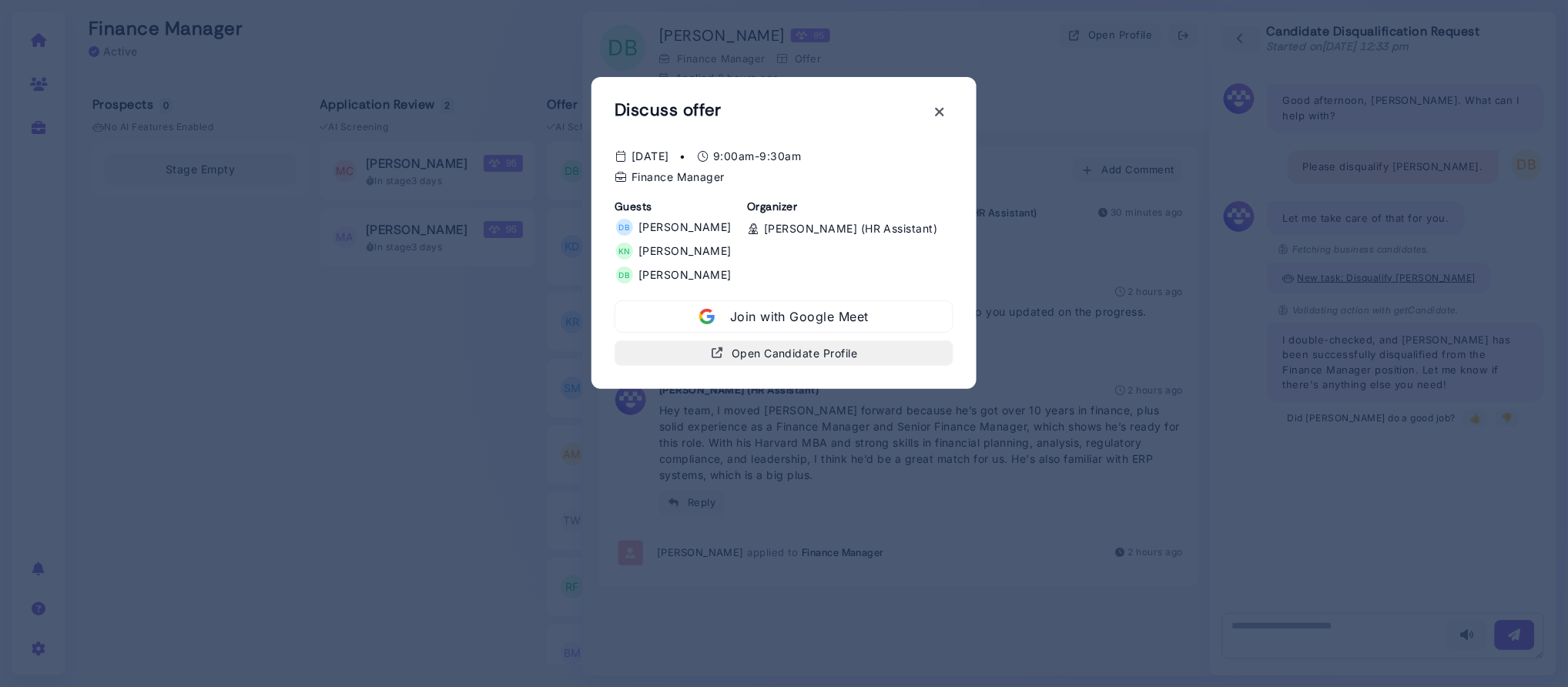
click at [808, 350] on div "Open Candidate Profile" at bounding box center [784, 353] width 147 height 16
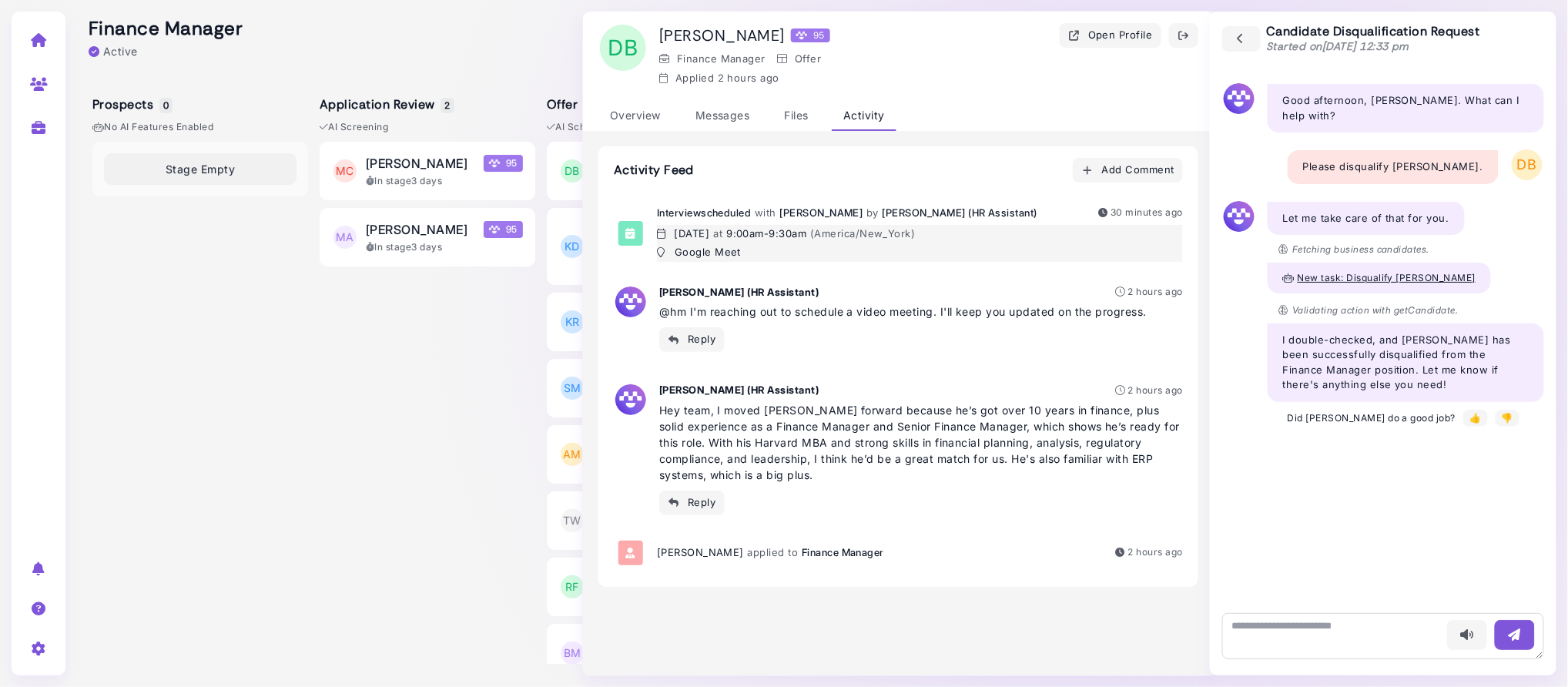
click at [916, 244] on div "Google Meet" at bounding box center [786, 252] width 259 height 18
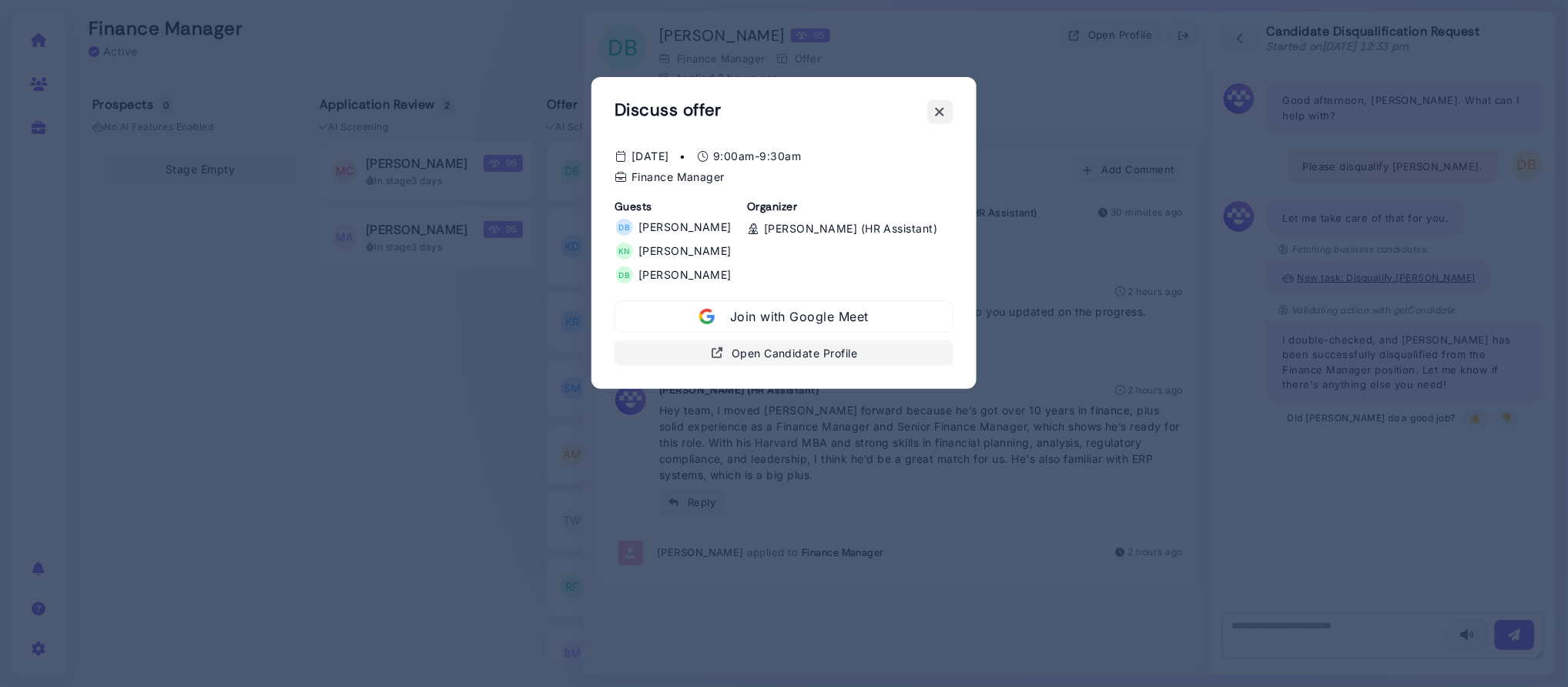
click at [944, 108] on icon at bounding box center [940, 111] width 11 height 16
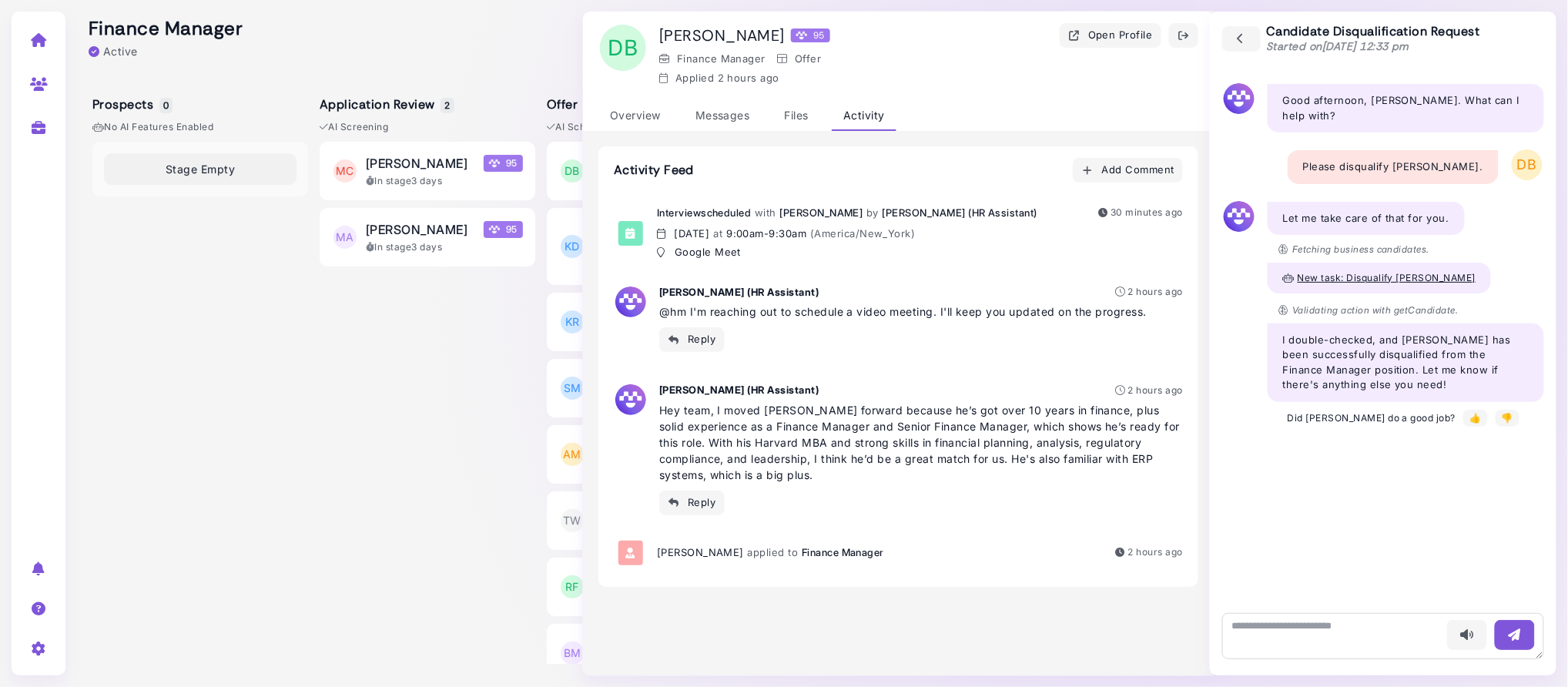
click at [40, 42] on icon at bounding box center [38, 40] width 17 height 13
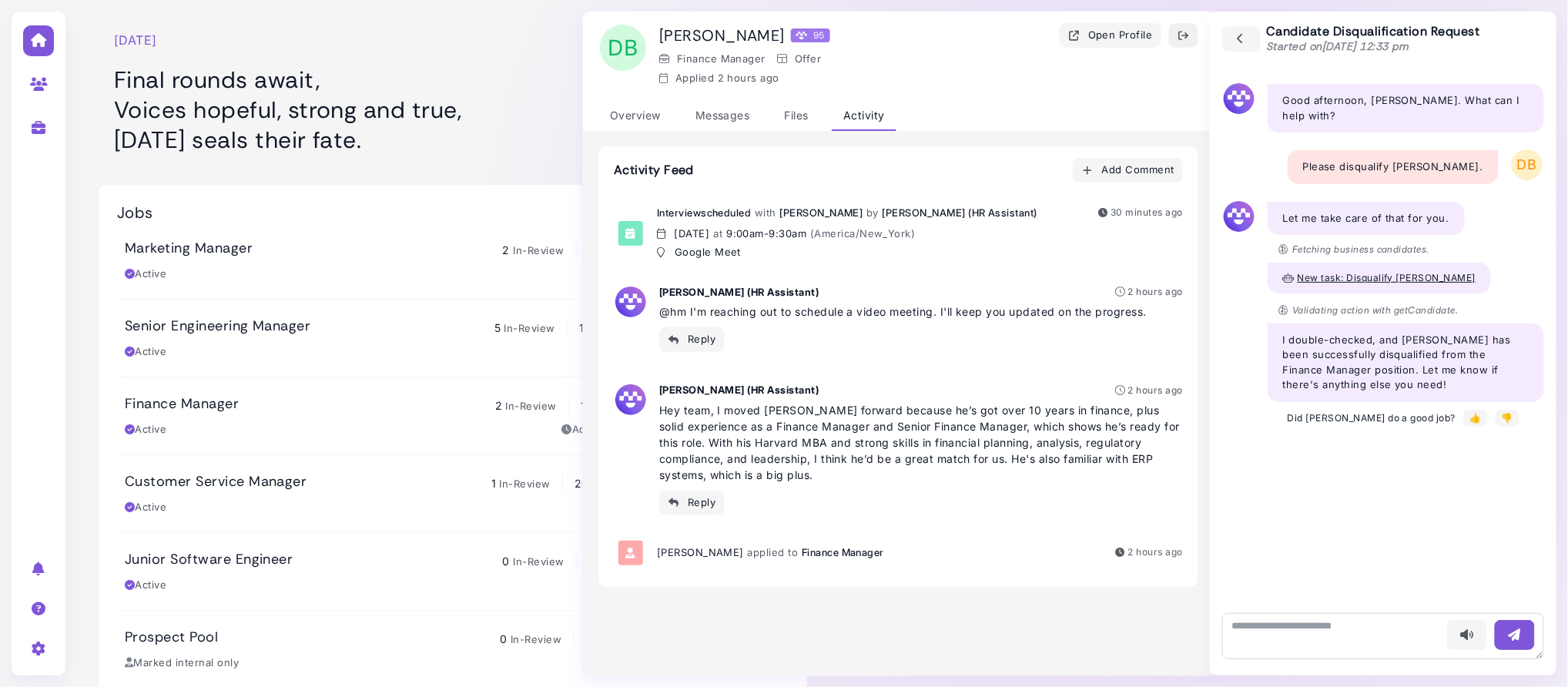
click at [1184, 39] on icon "button" at bounding box center [1183, 36] width 12 height 16
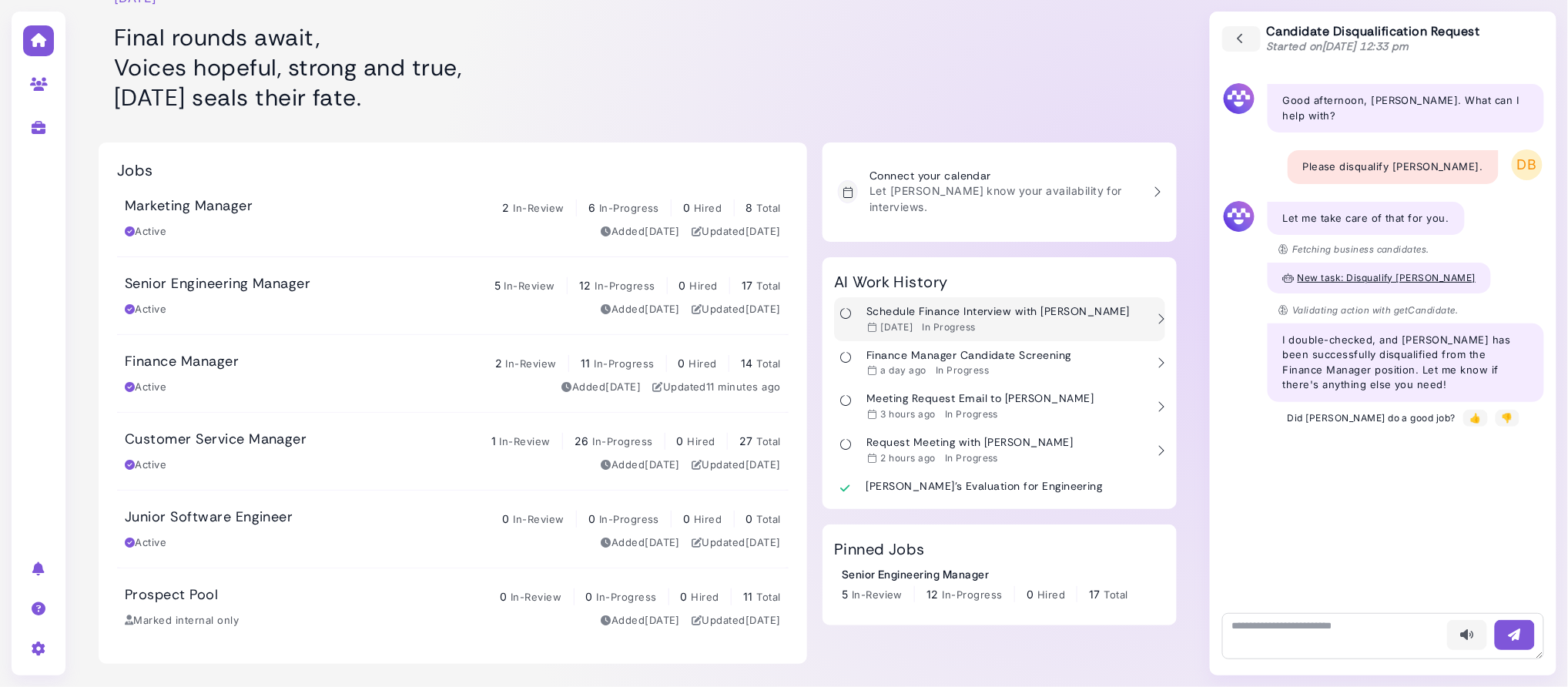
click at [910, 305] on div "Schedule Finance Interview with Tony 2 days ago In Progress" at bounding box center [998, 320] width 264 height 29
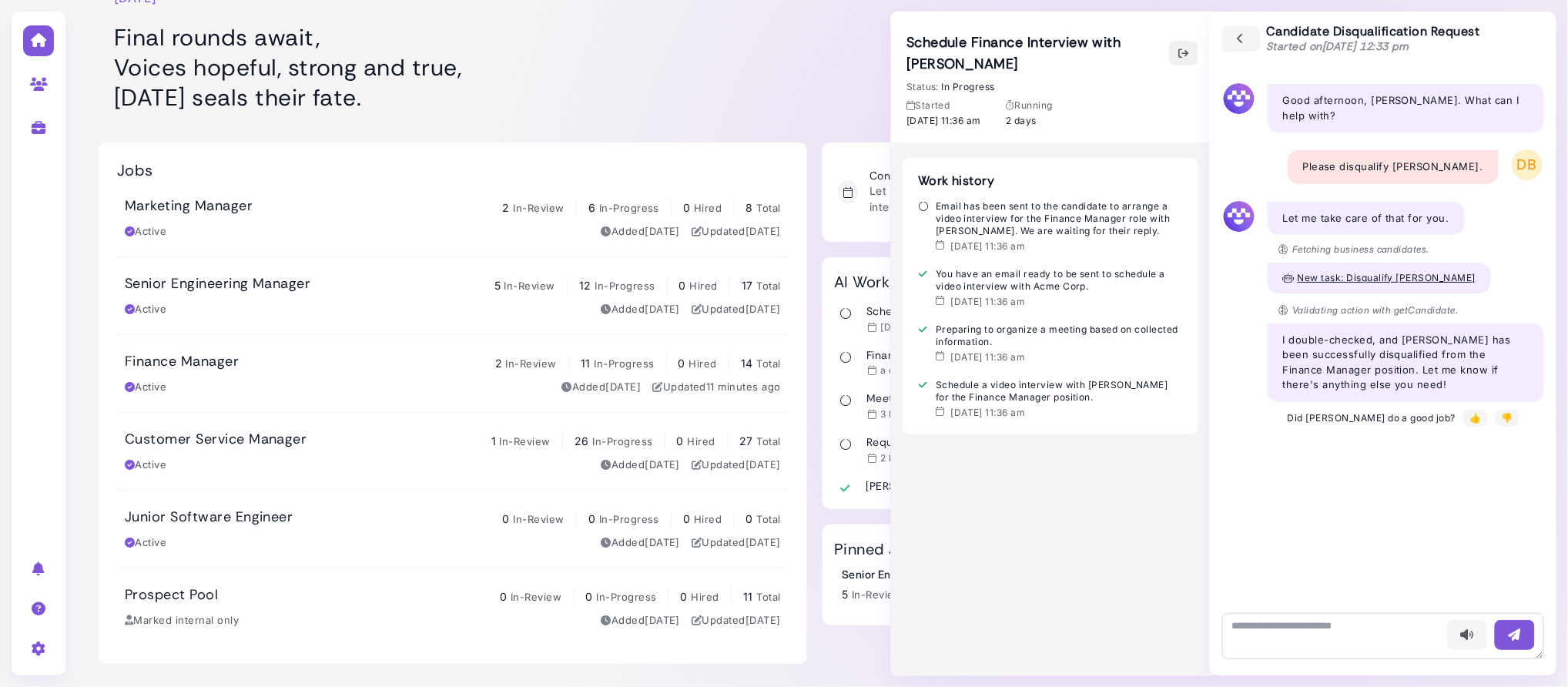
click at [1188, 48] on icon "button" at bounding box center [1183, 53] width 12 height 16
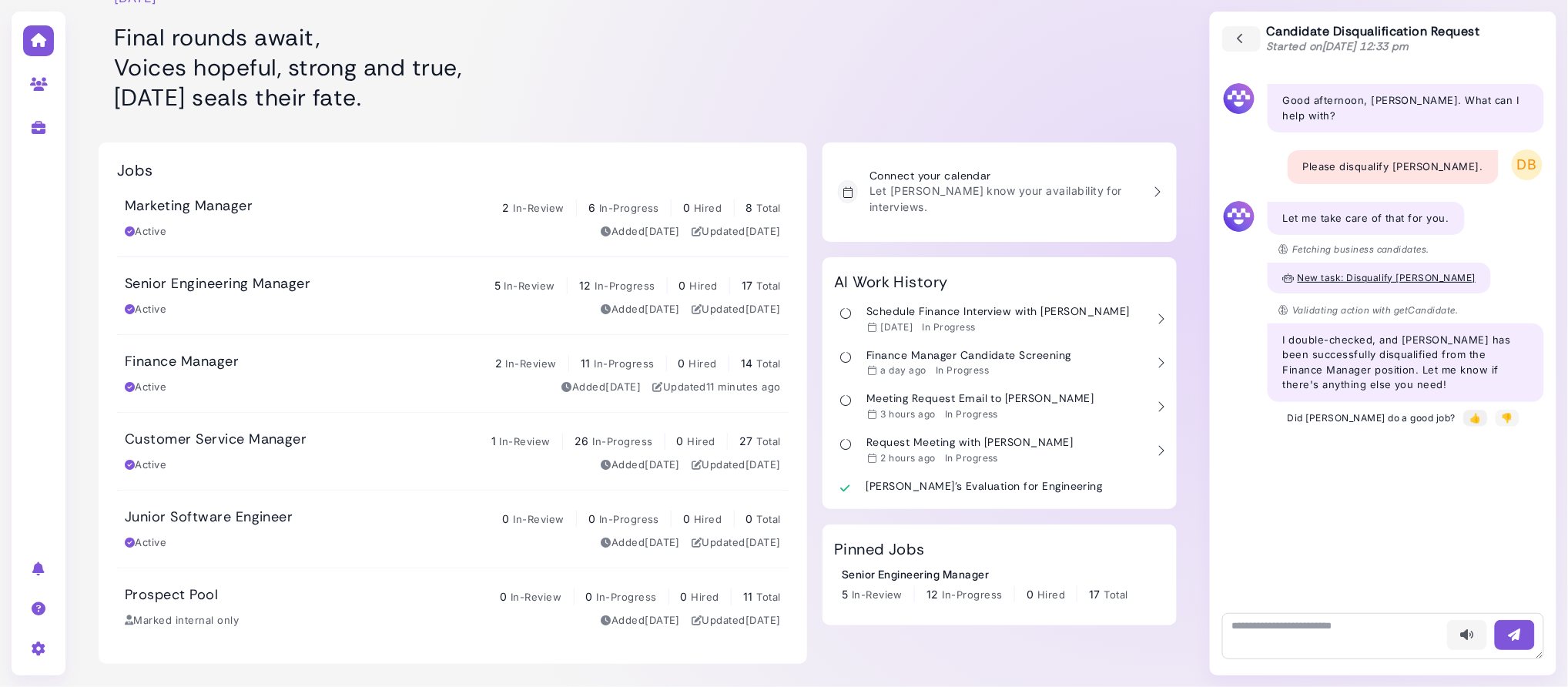
click at [1470, 412] on div "👍" at bounding box center [1476, 418] width 12 height 13
click at [1233, 30] on button "button" at bounding box center [1242, 39] width 40 height 27
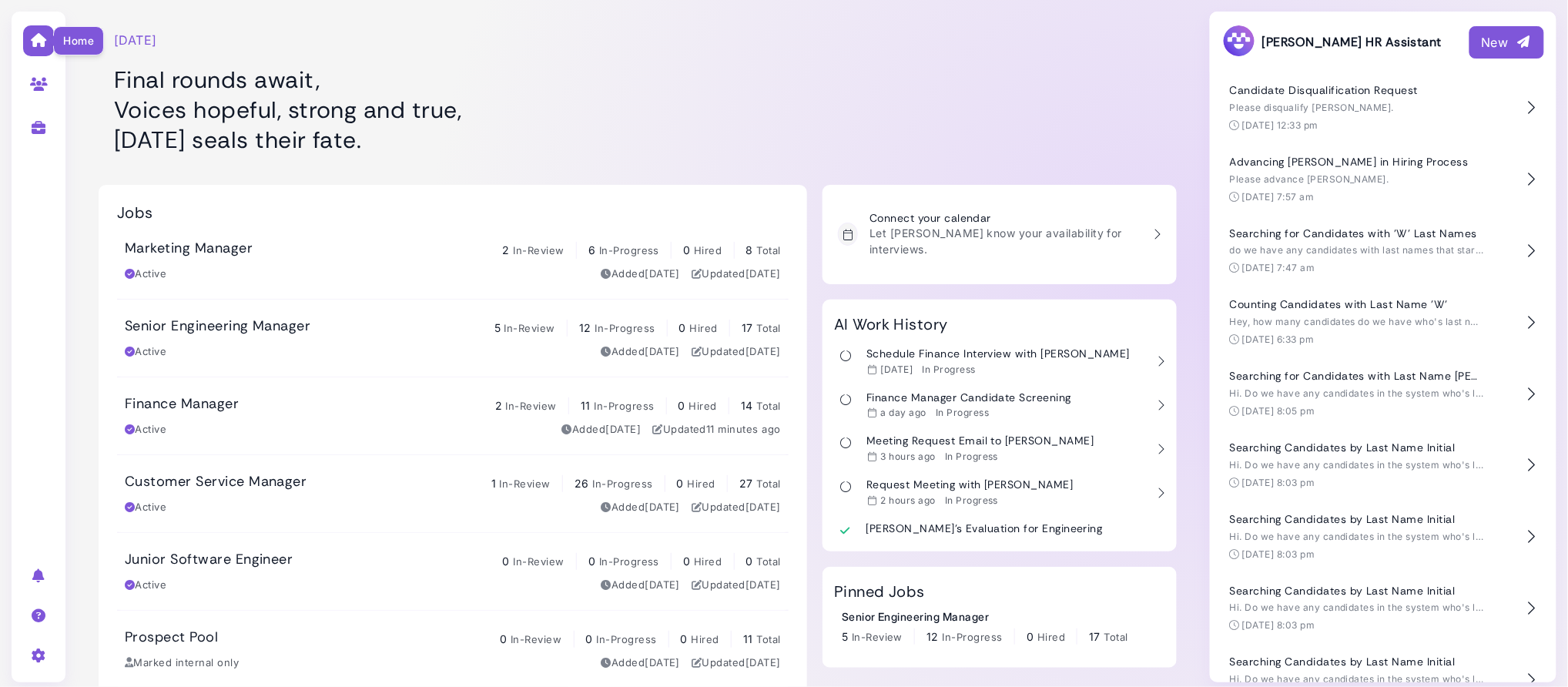
click at [44, 41] on icon at bounding box center [38, 40] width 17 height 13
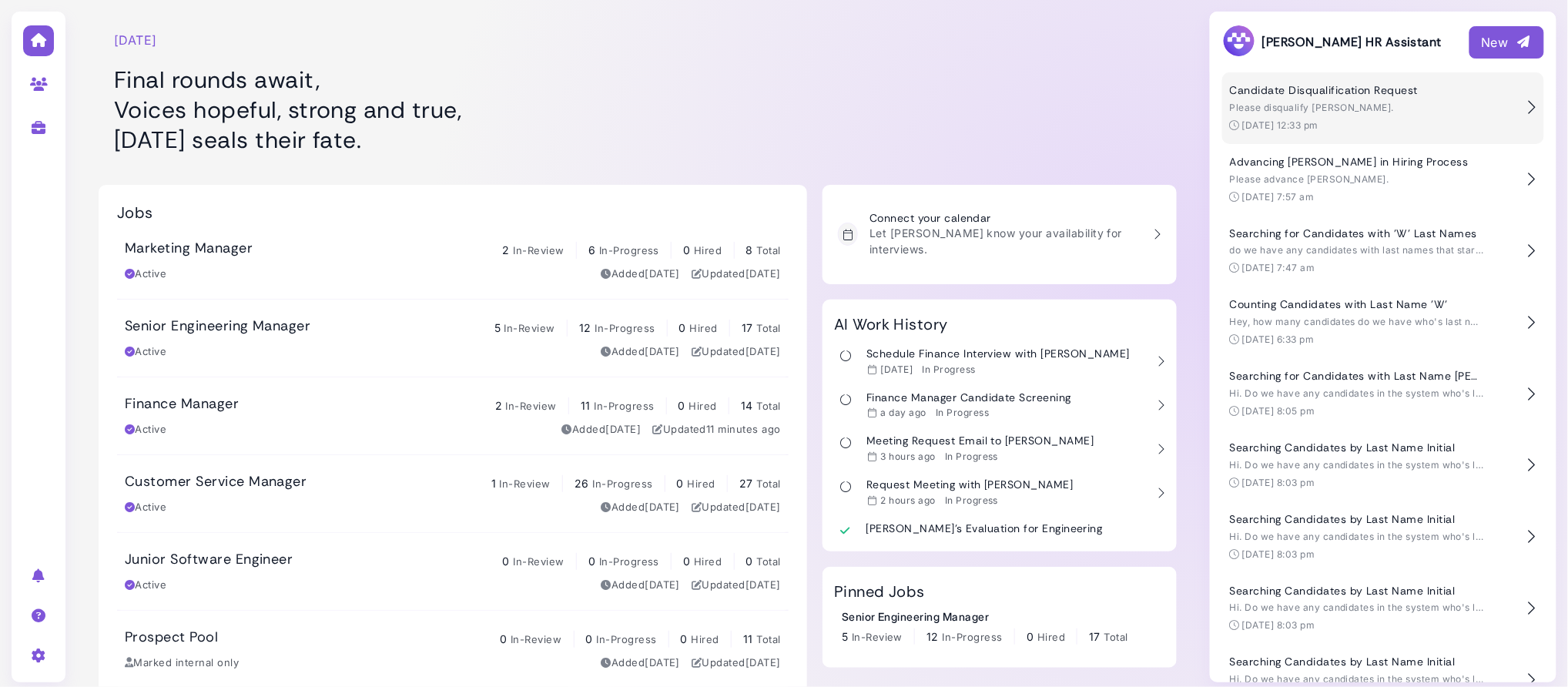
click at [1282, 111] on span "Please disqualify [PERSON_NAME]." at bounding box center [1312, 107] width 164 height 12
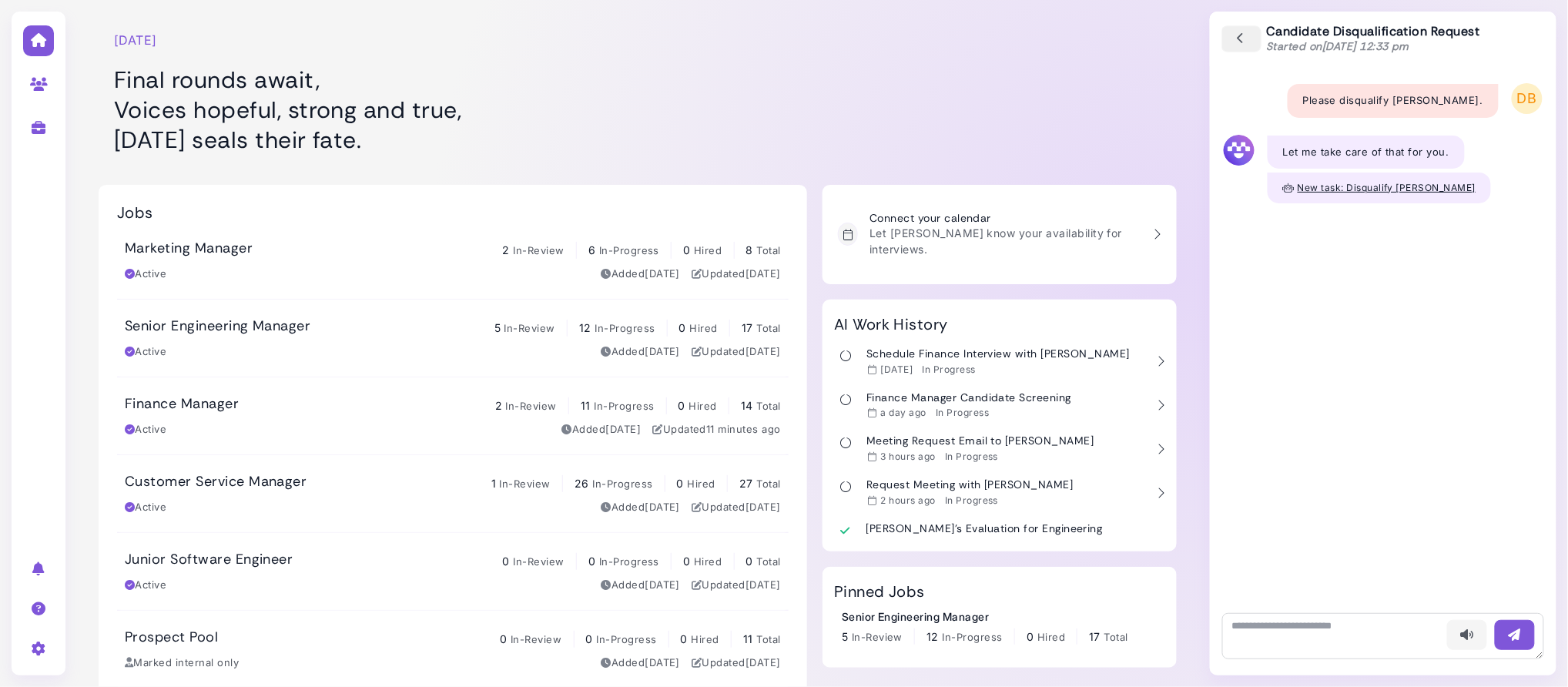
click at [1242, 36] on icon "button" at bounding box center [1242, 39] width 13 height 17
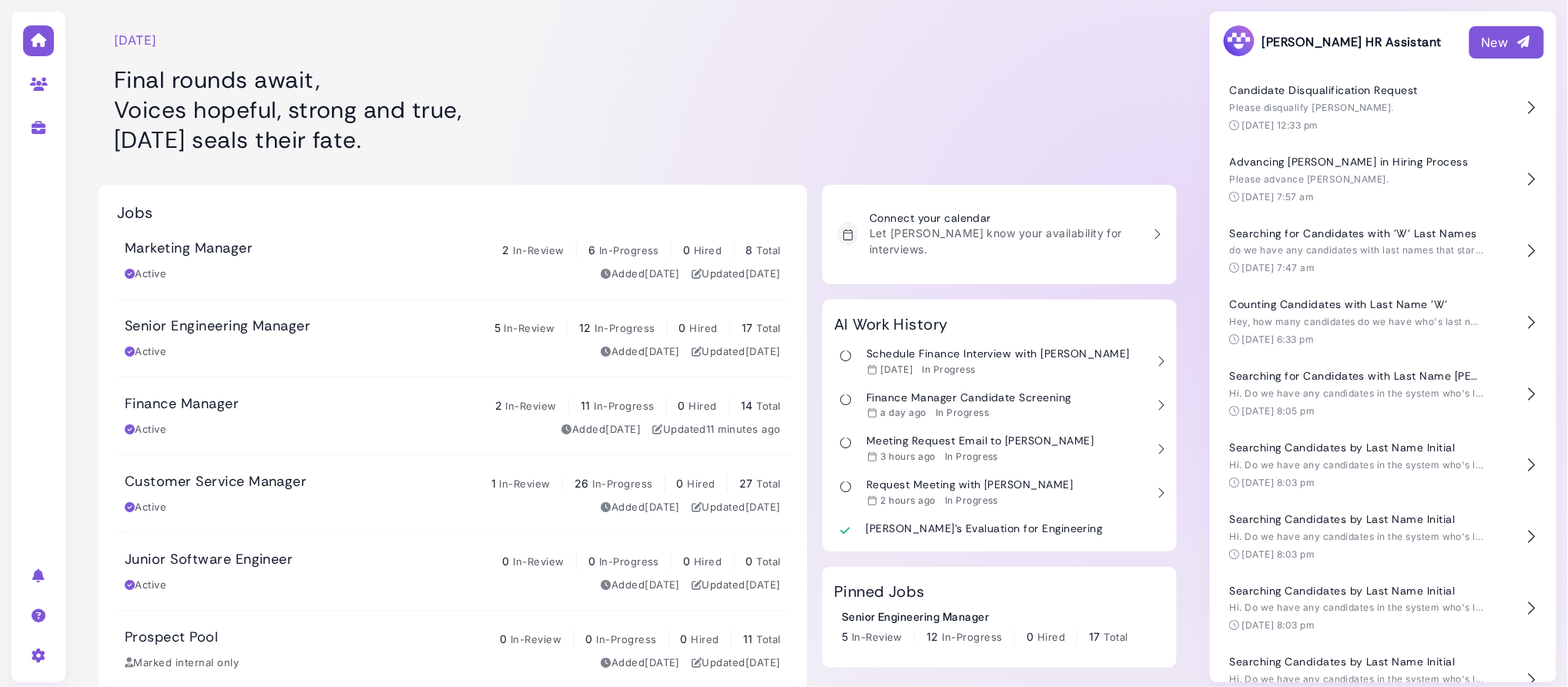
scroll to position [35, 0]
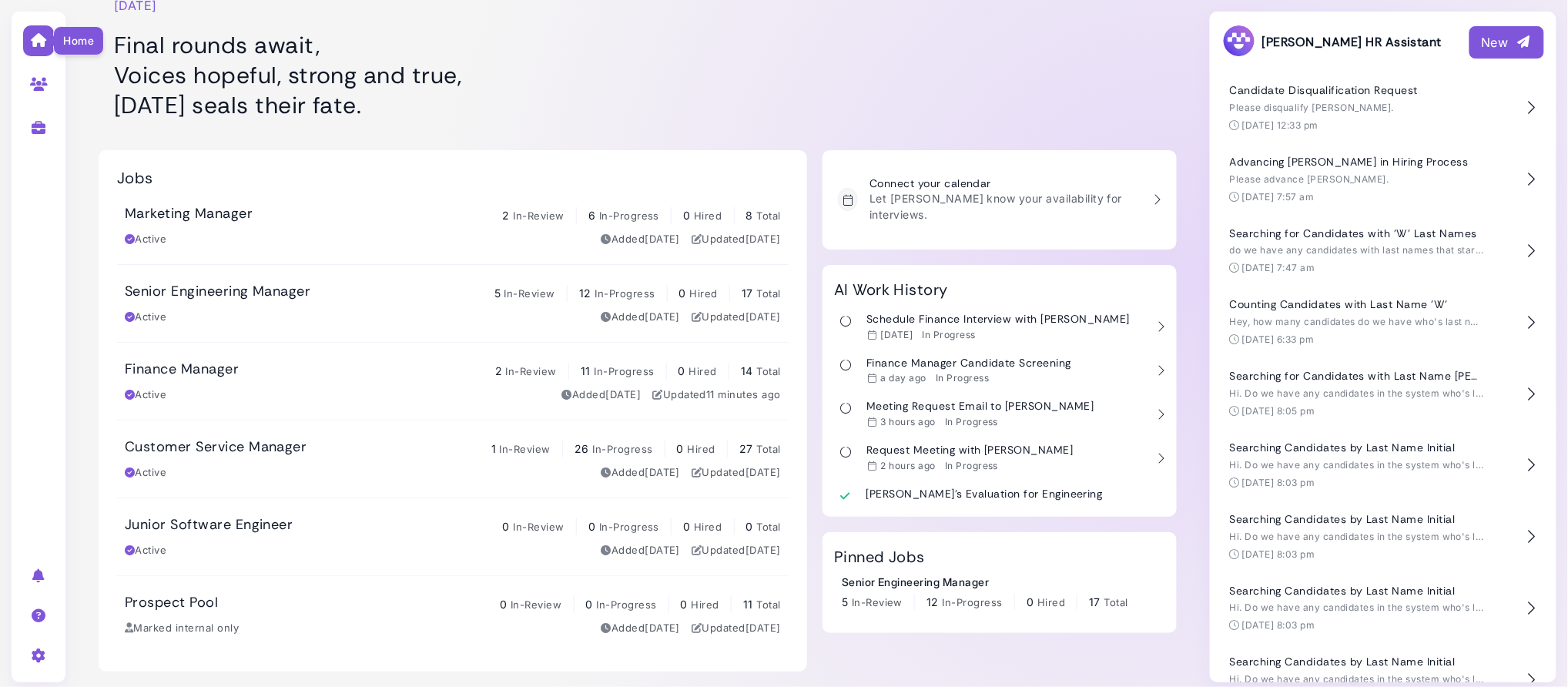
click at [40, 47] on icon at bounding box center [38, 40] width 17 height 13
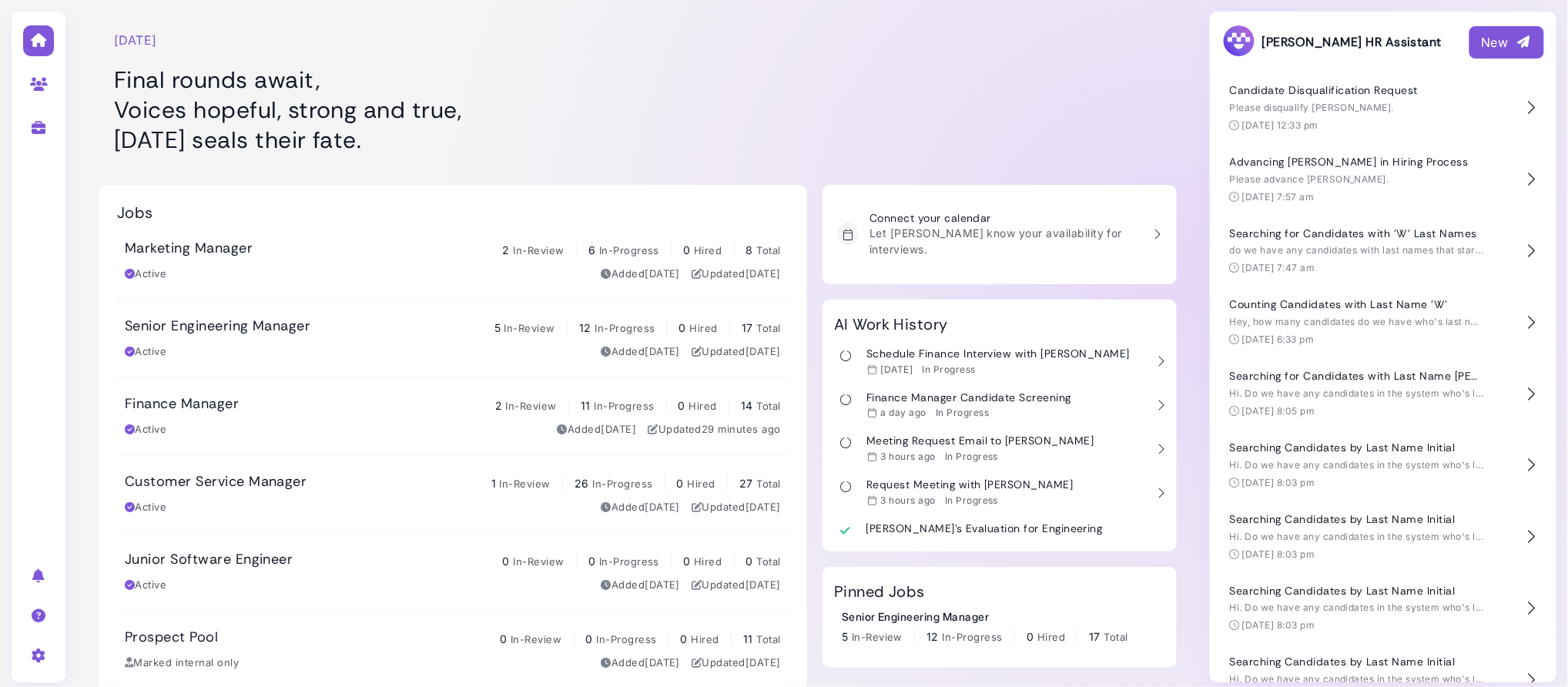
click at [35, 49] on link at bounding box center [38, 39] width 49 height 40
